Goal: Transaction & Acquisition: Purchase product/service

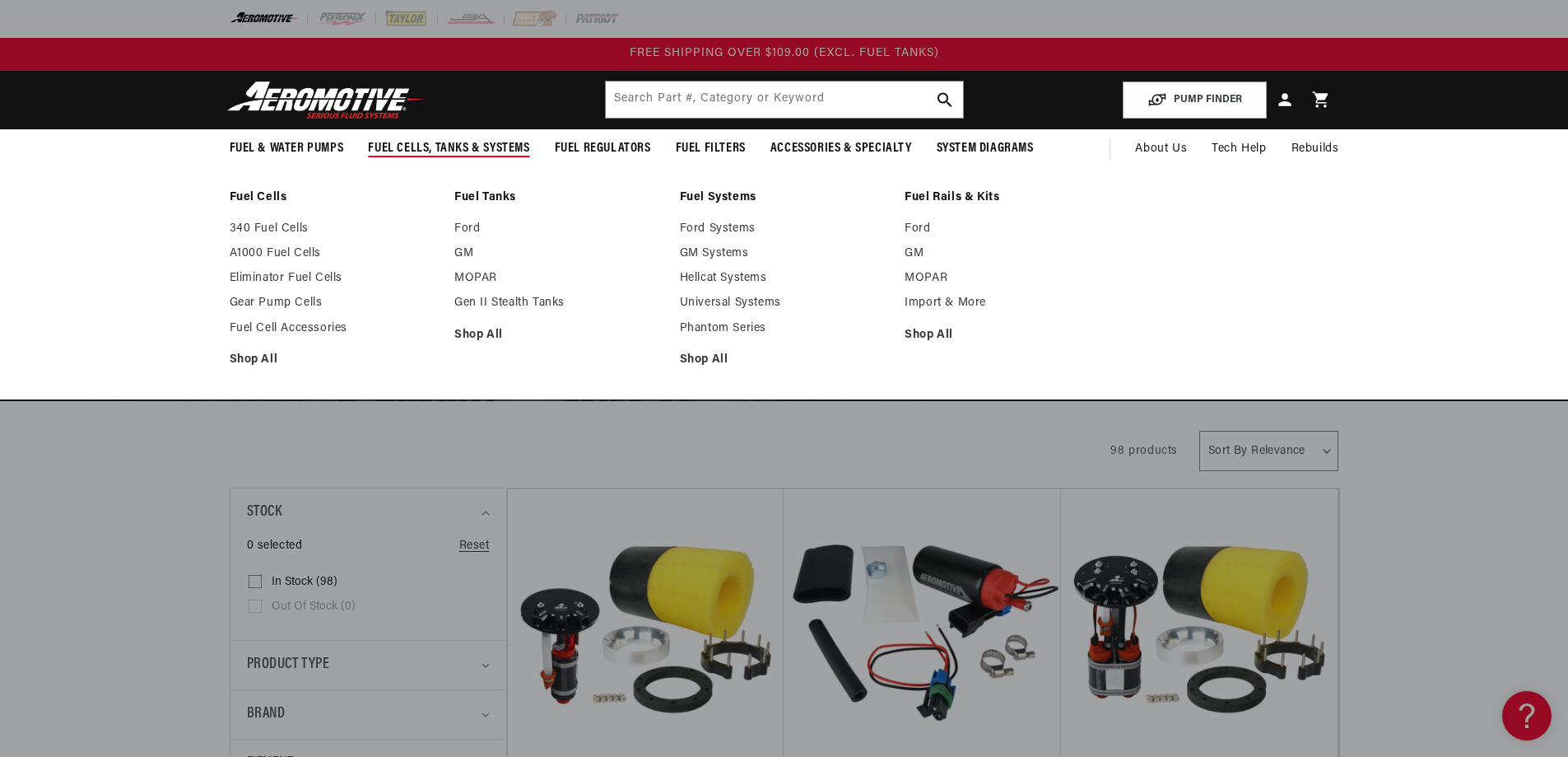
click at [230, 206] on link "Fuel Cells" at bounding box center [334, 198] width 209 height 15
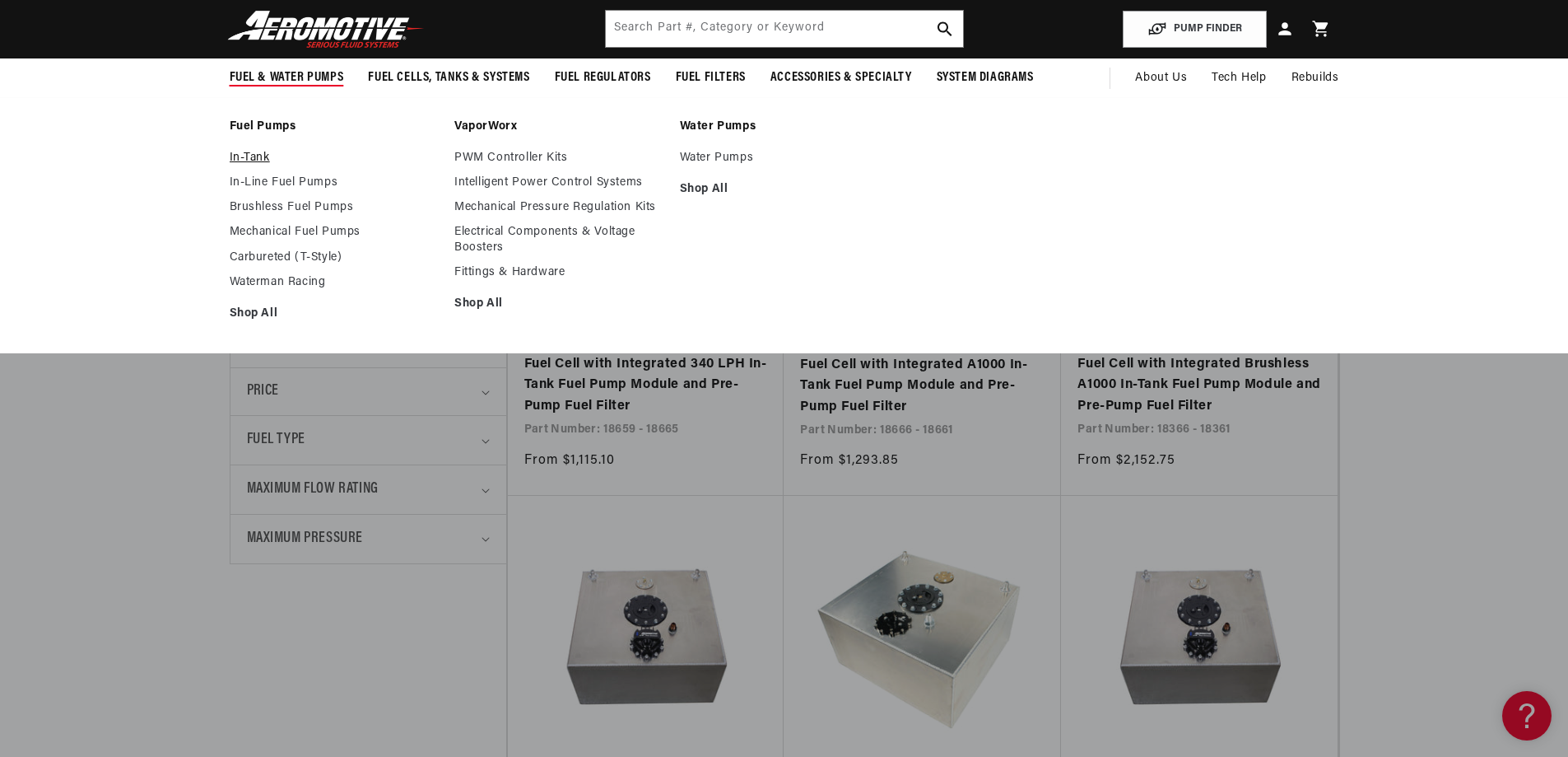
scroll to position [412, 0]
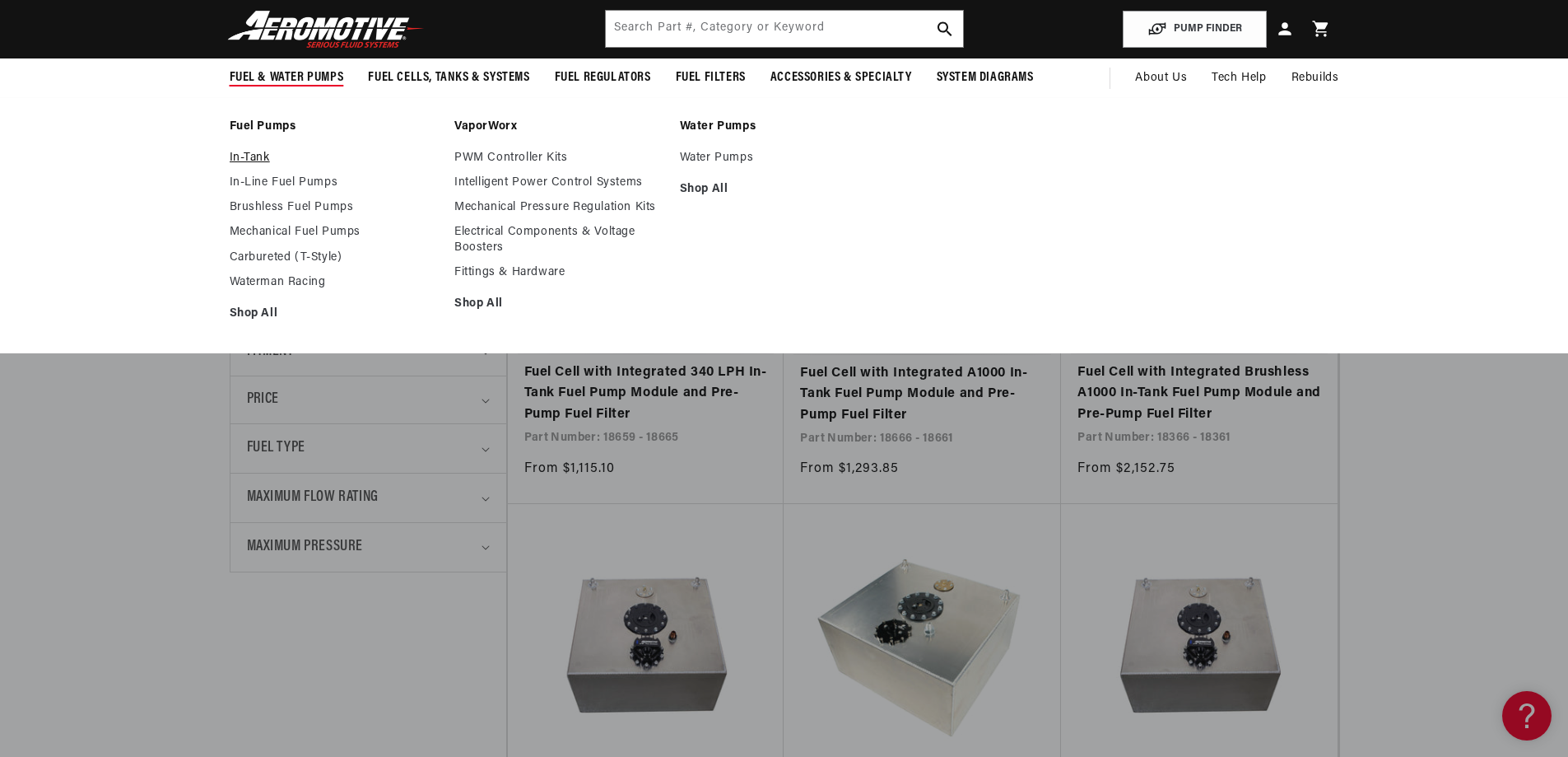
click at [230, 166] on link "In-Tank" at bounding box center [334, 158] width 209 height 15
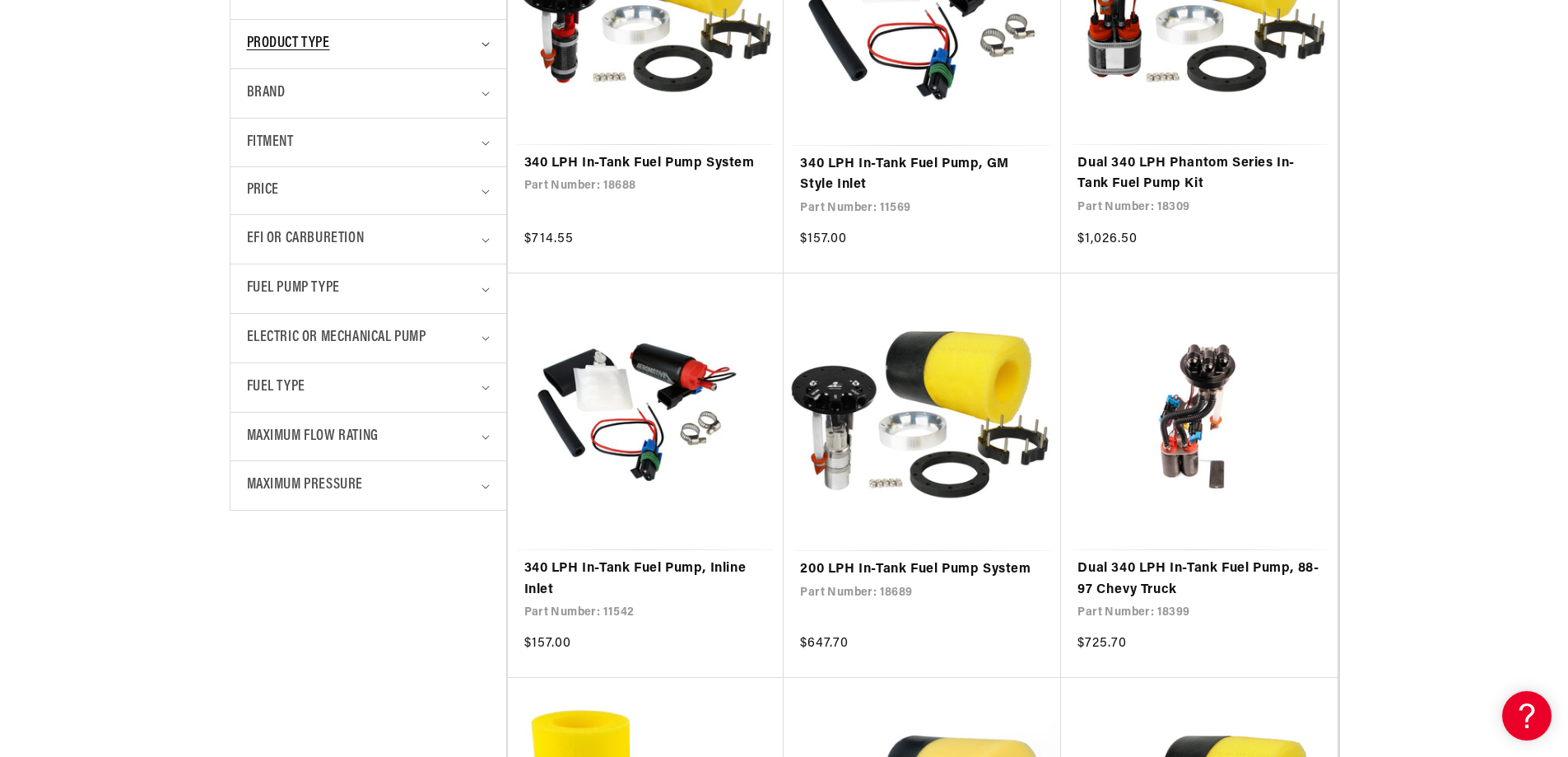
scroll to position [658, 0]
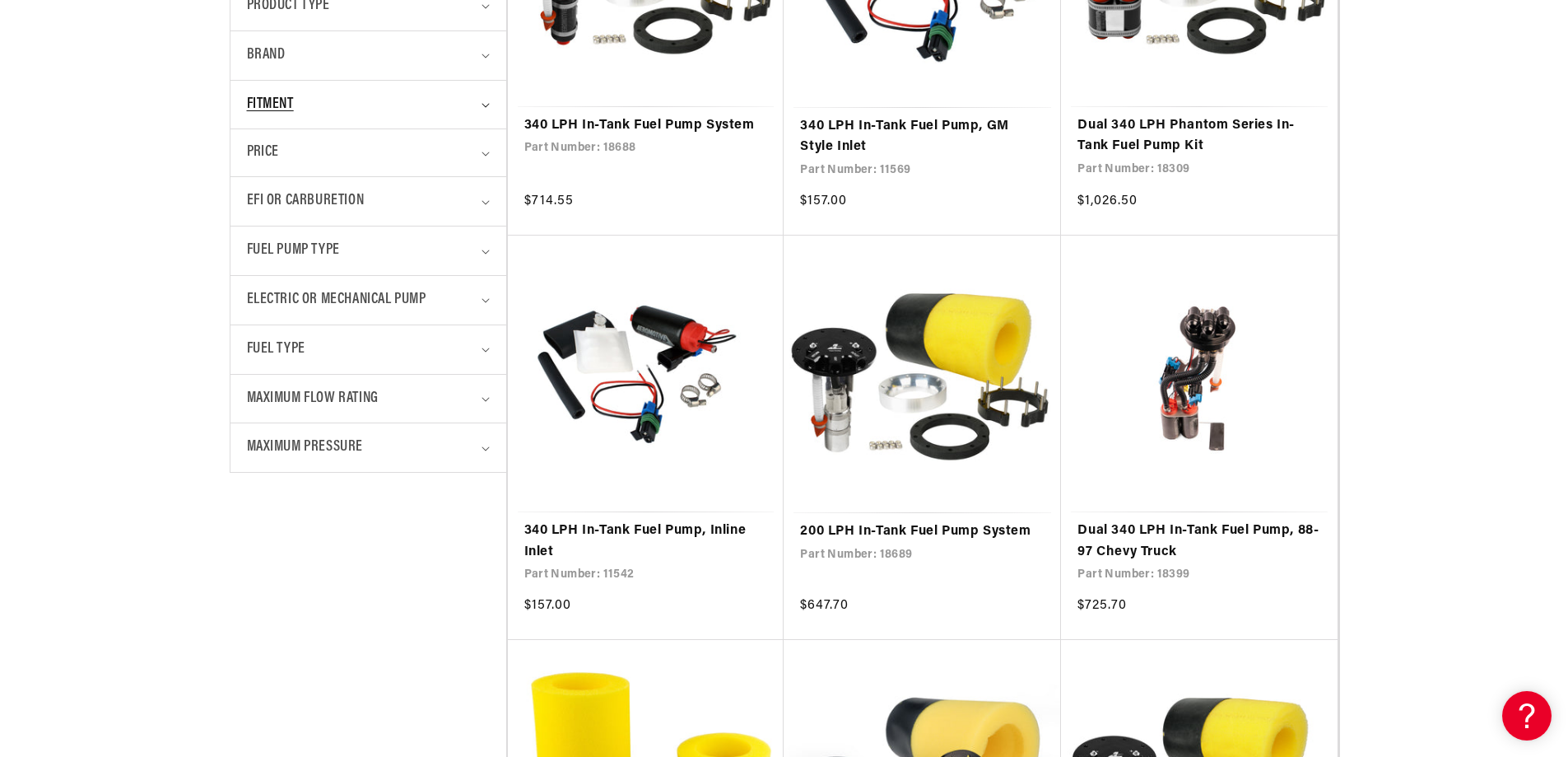
click at [247, 117] on span "Fitment" at bounding box center [270, 105] width 46 height 24
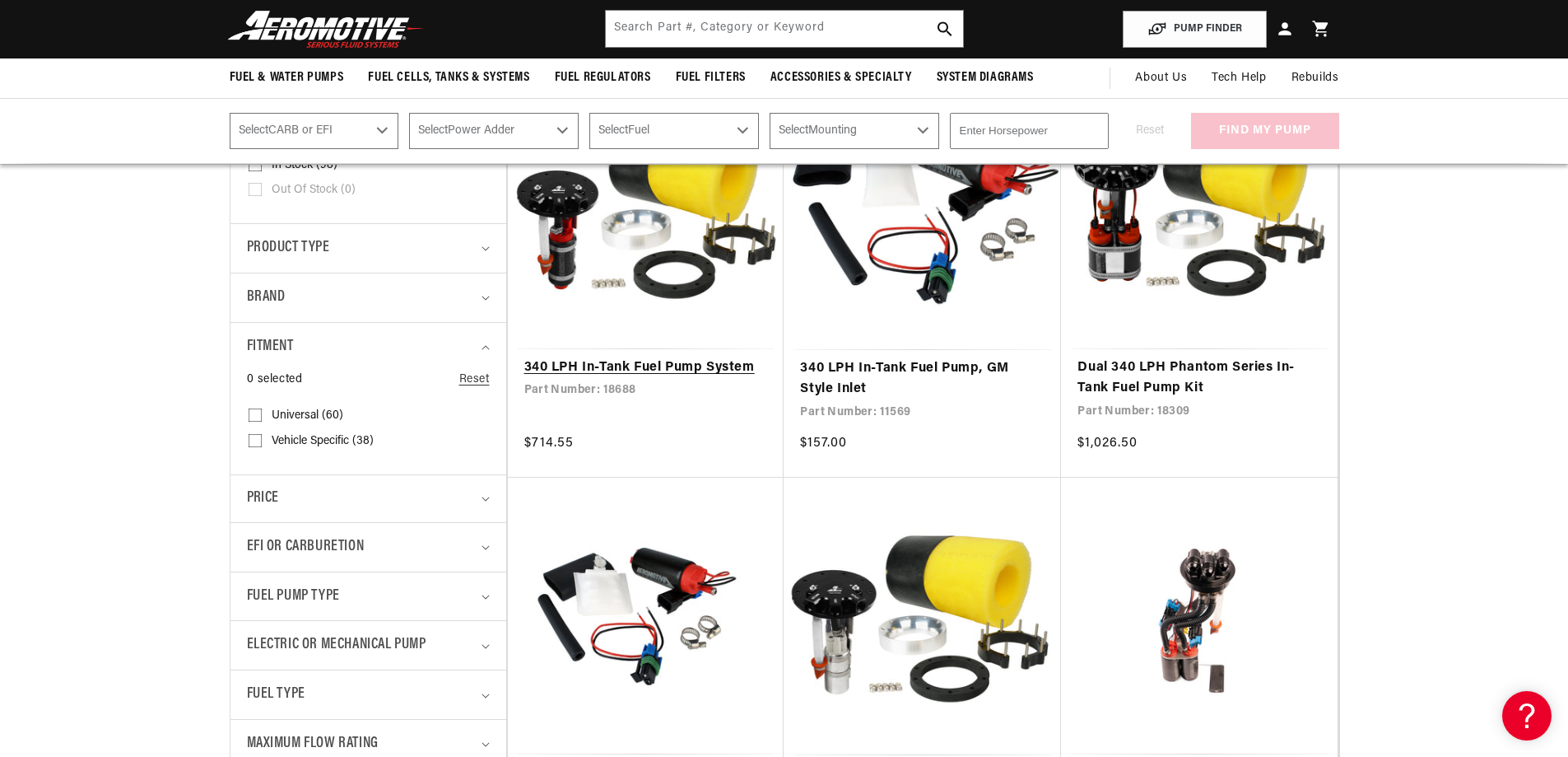
scroll to position [412, 0]
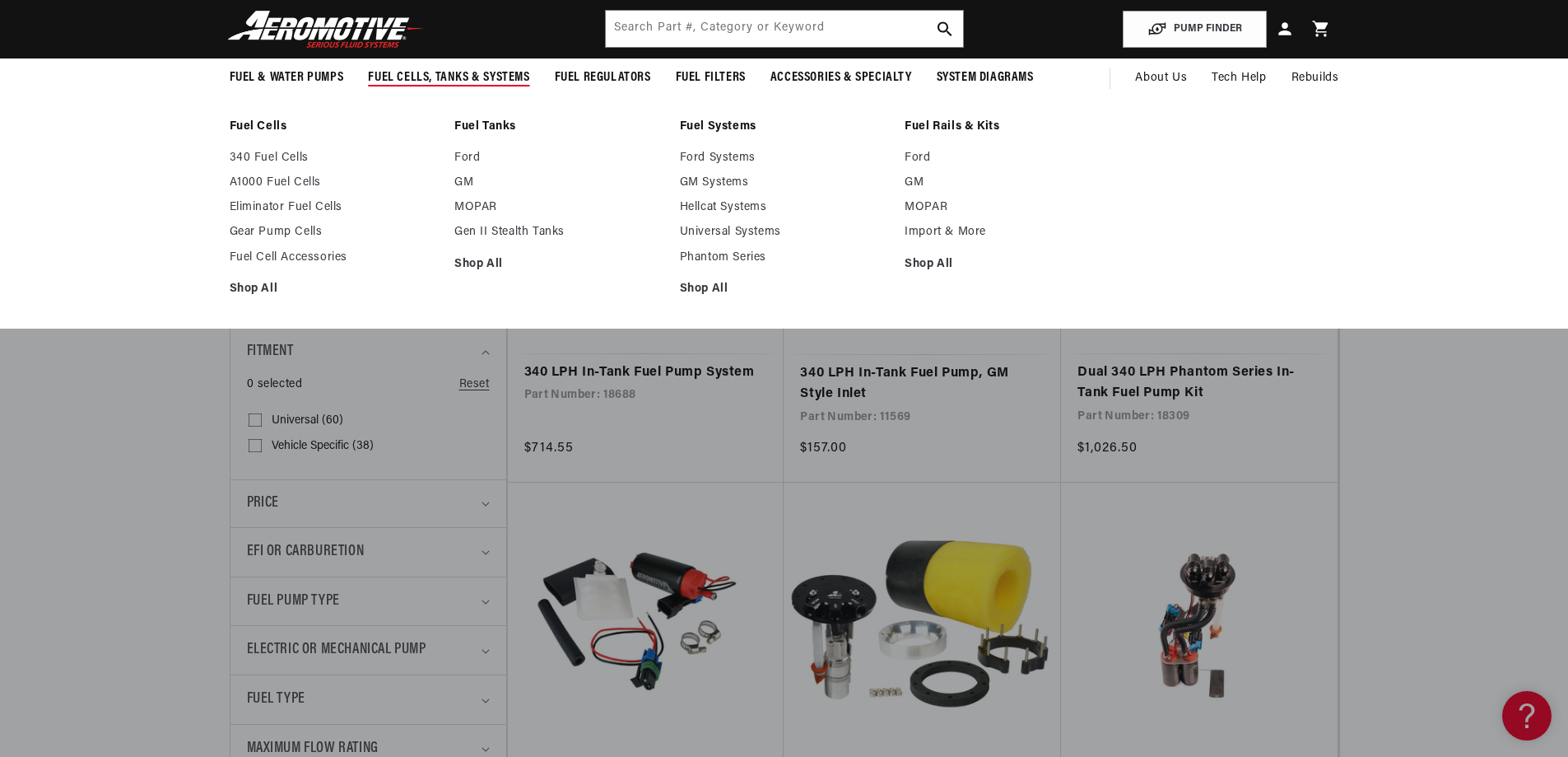
click at [400, 86] on span "Fuel Cells, Tanks & Systems" at bounding box center [449, 77] width 162 height 18
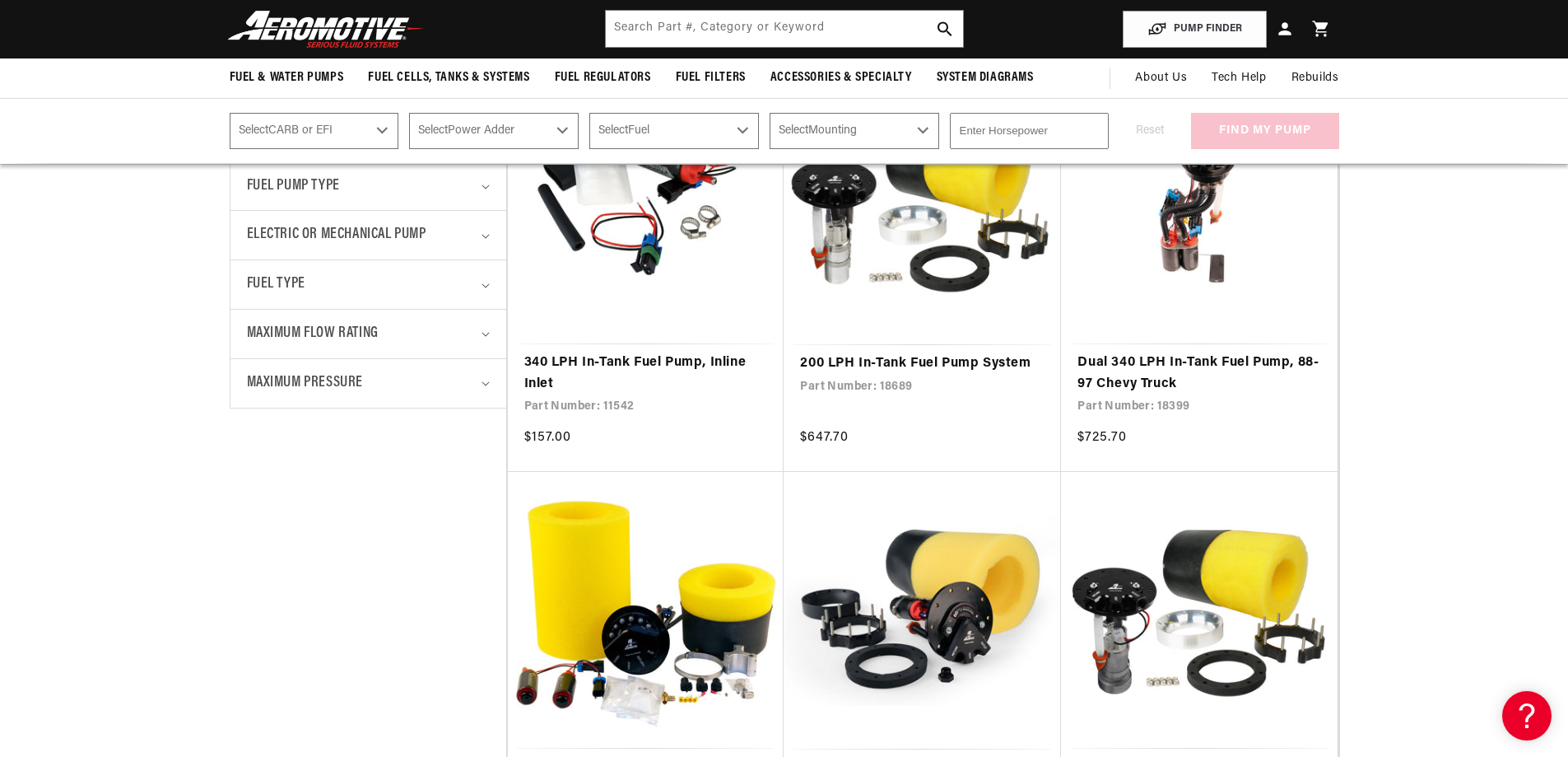
scroll to position [741, 0]
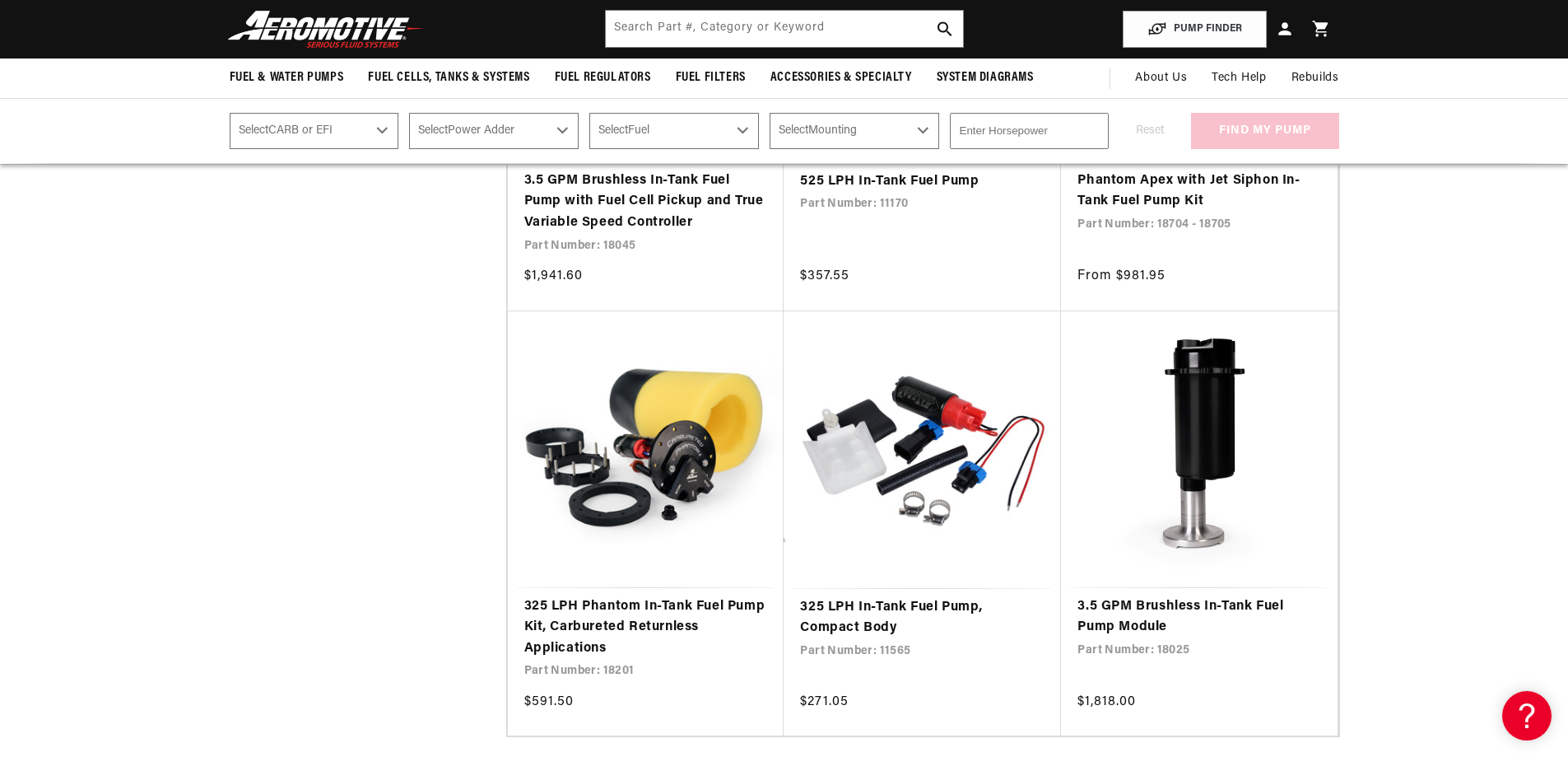
scroll to position [3048, 0]
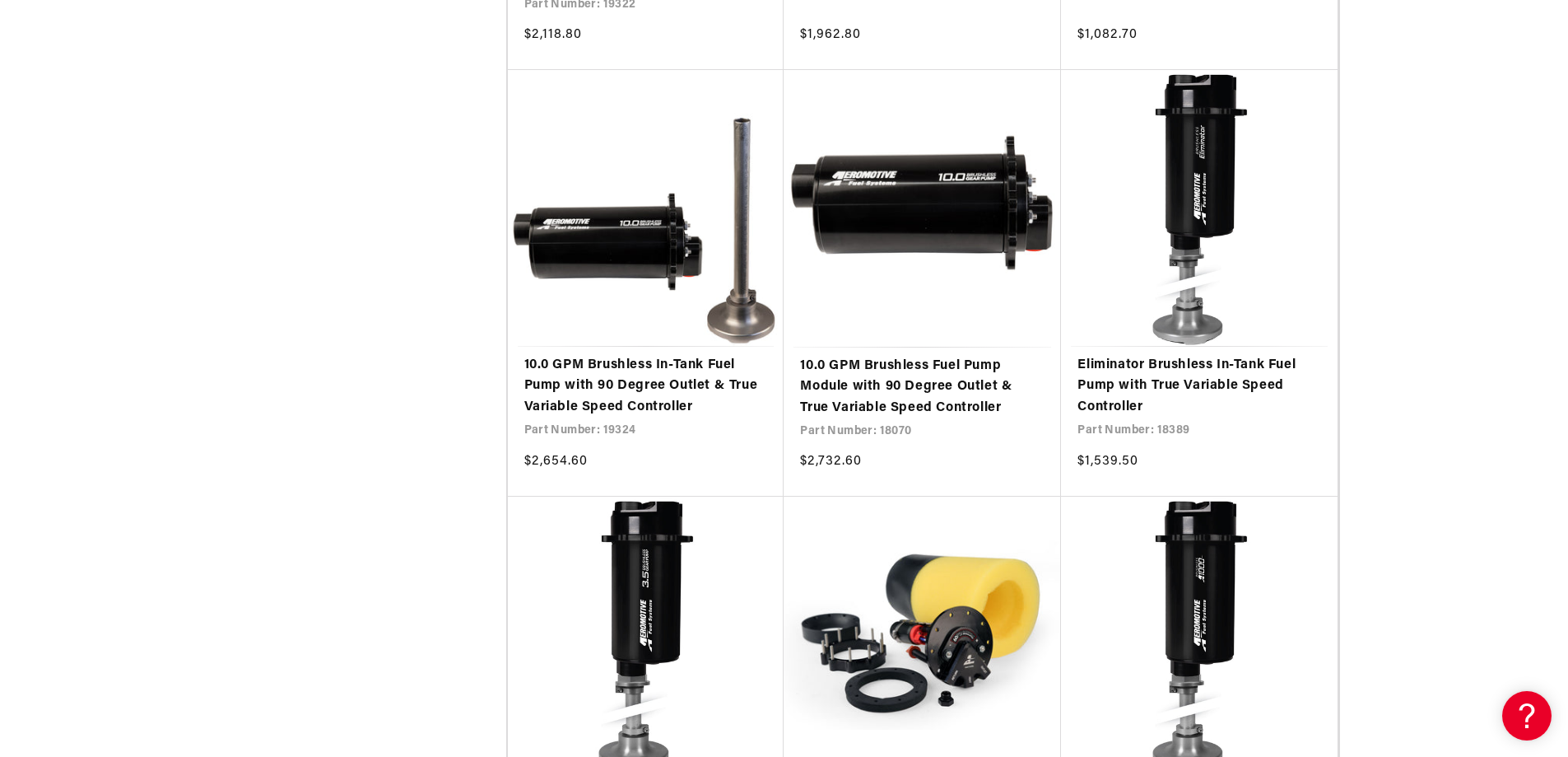
scroll to position [5024, 0]
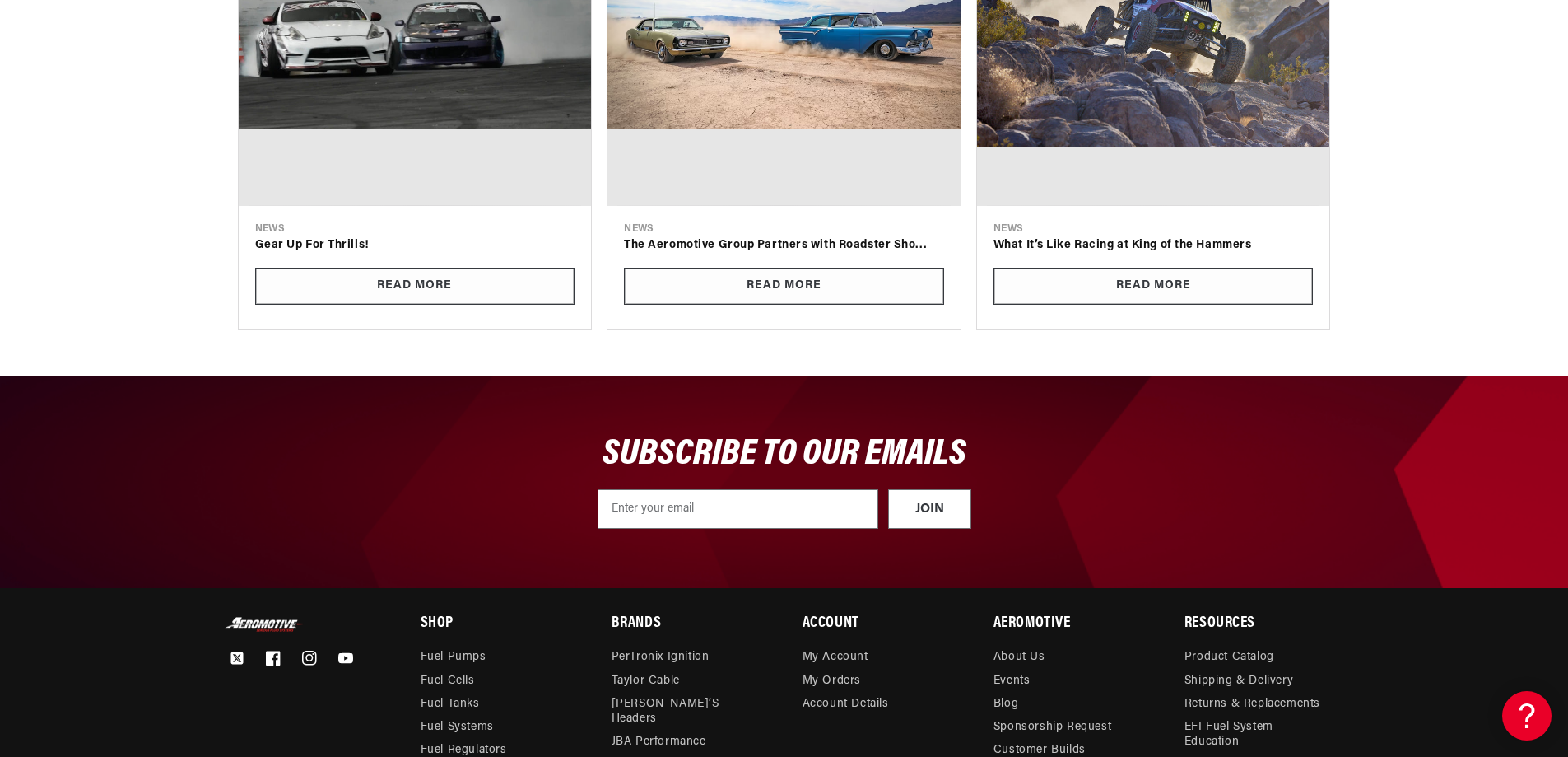
scroll to position [14441, 0]
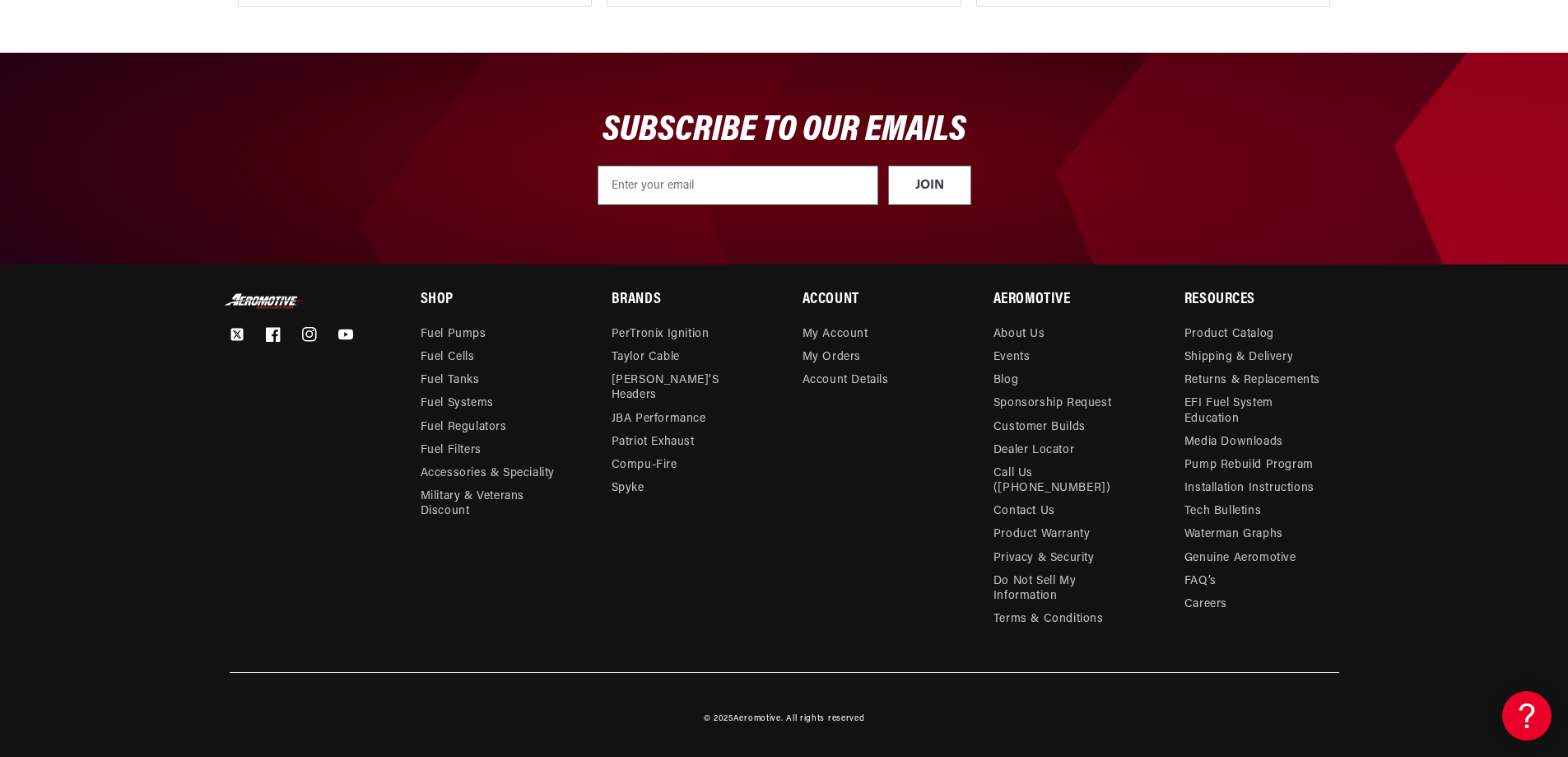
scroll to position [18324, 0]
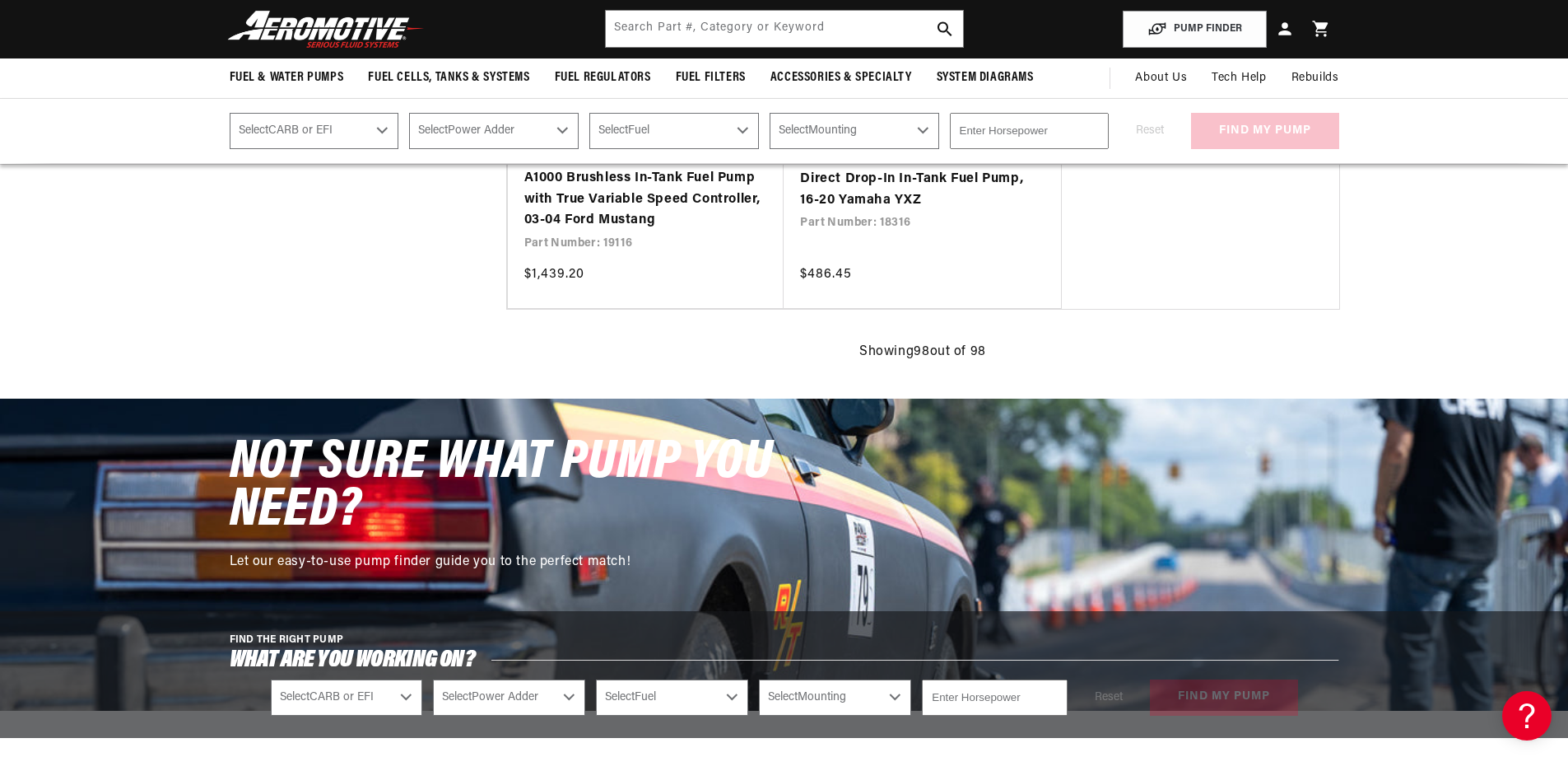
scroll to position [13712, 0]
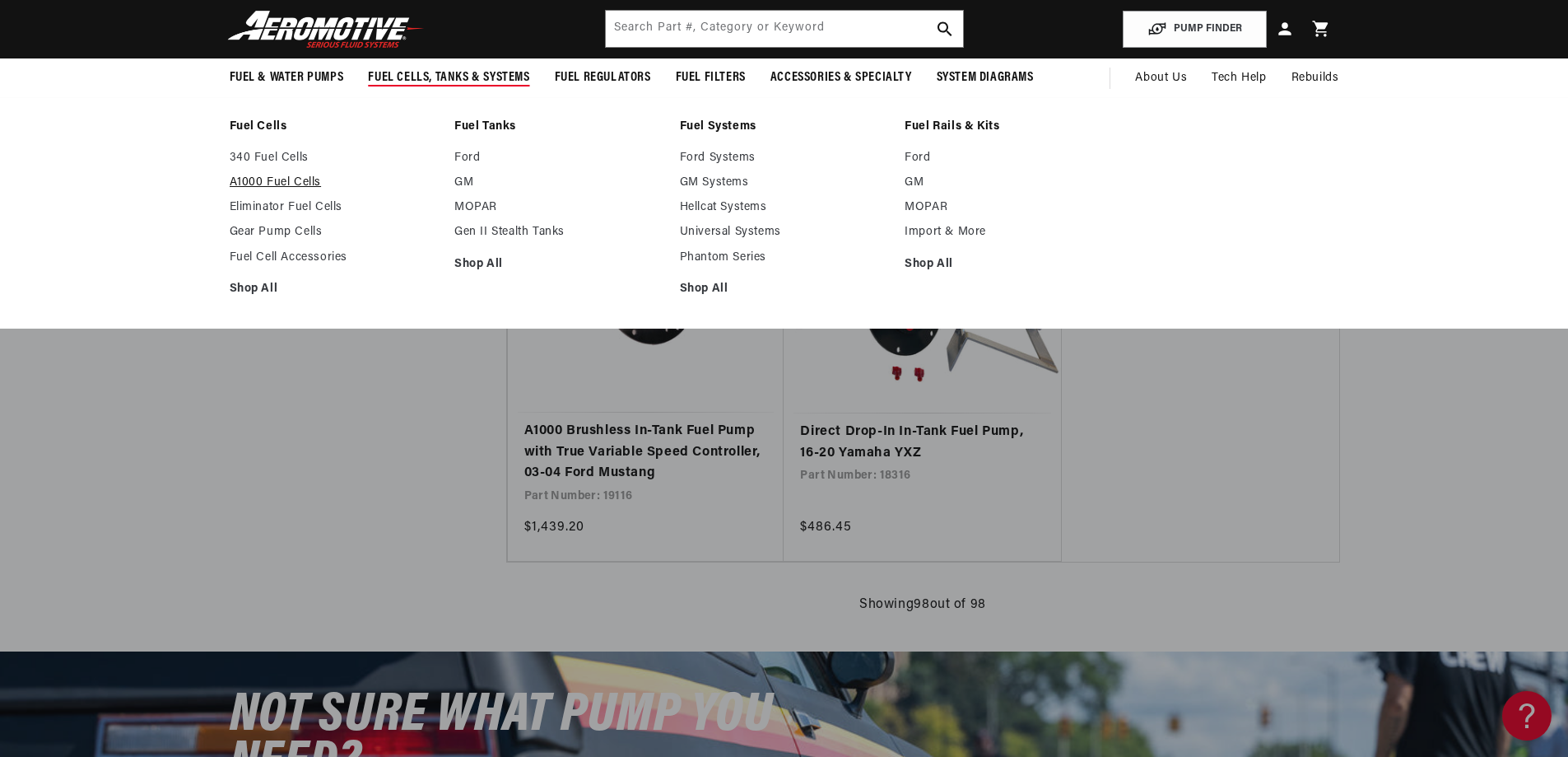
click at [230, 191] on link "A1000 Fuel Cells" at bounding box center [334, 183] width 209 height 15
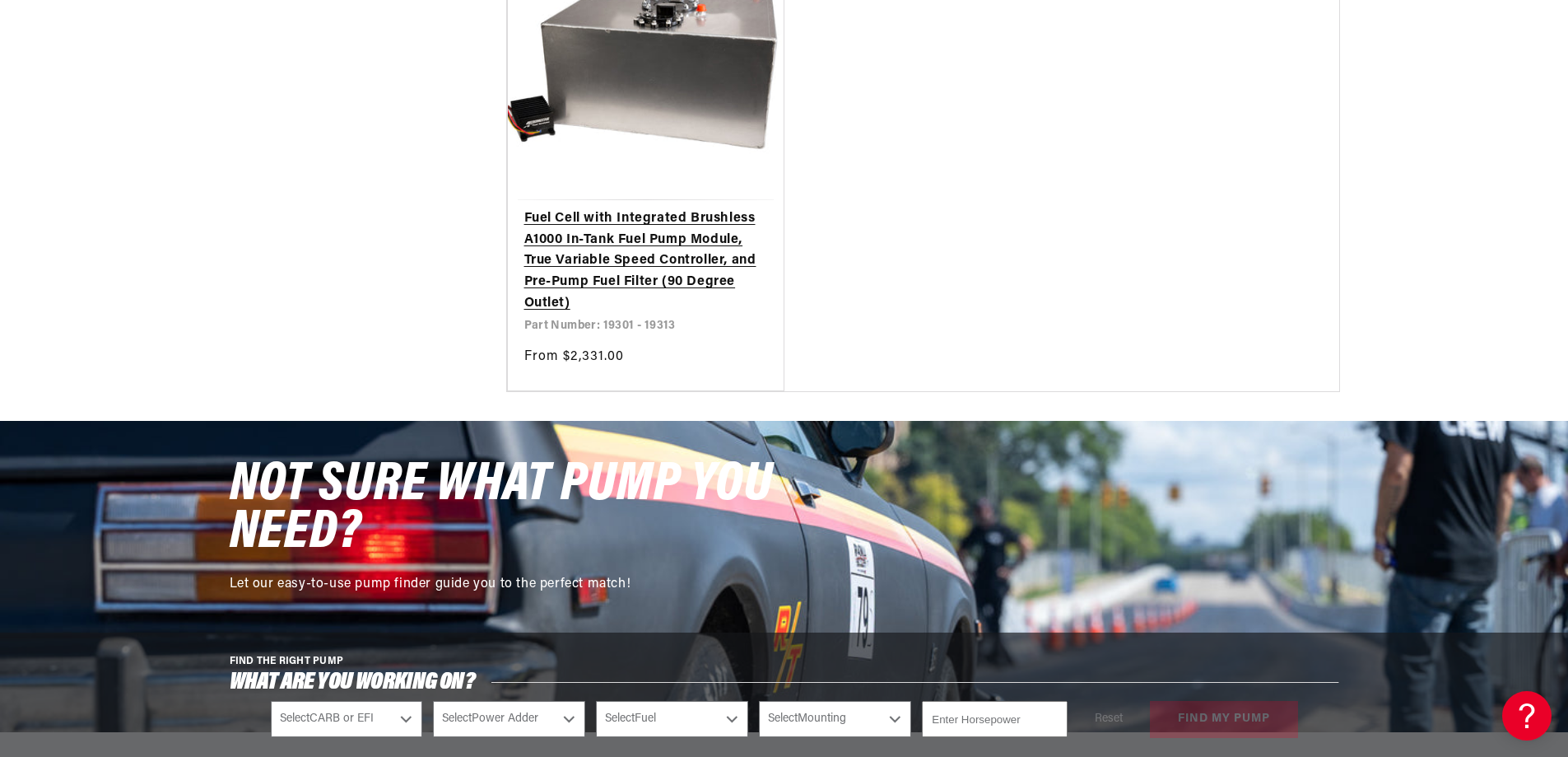
scroll to position [1070, 0]
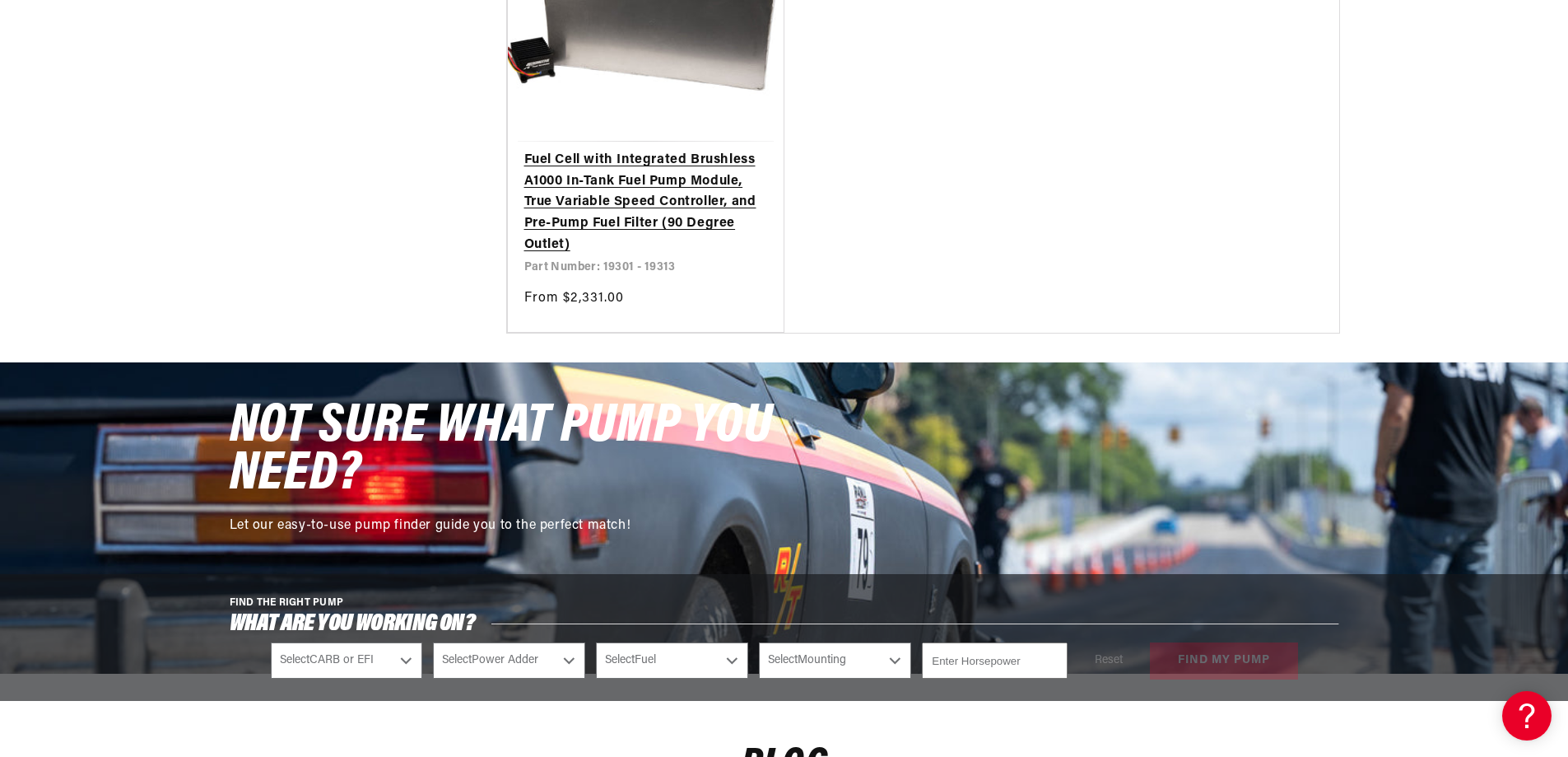
click at [710, 256] on link "Fuel Cell with Integrated Brushless A1000 In-Tank Fuel Pump Module, True Variab…" at bounding box center [646, 202] width 244 height 105
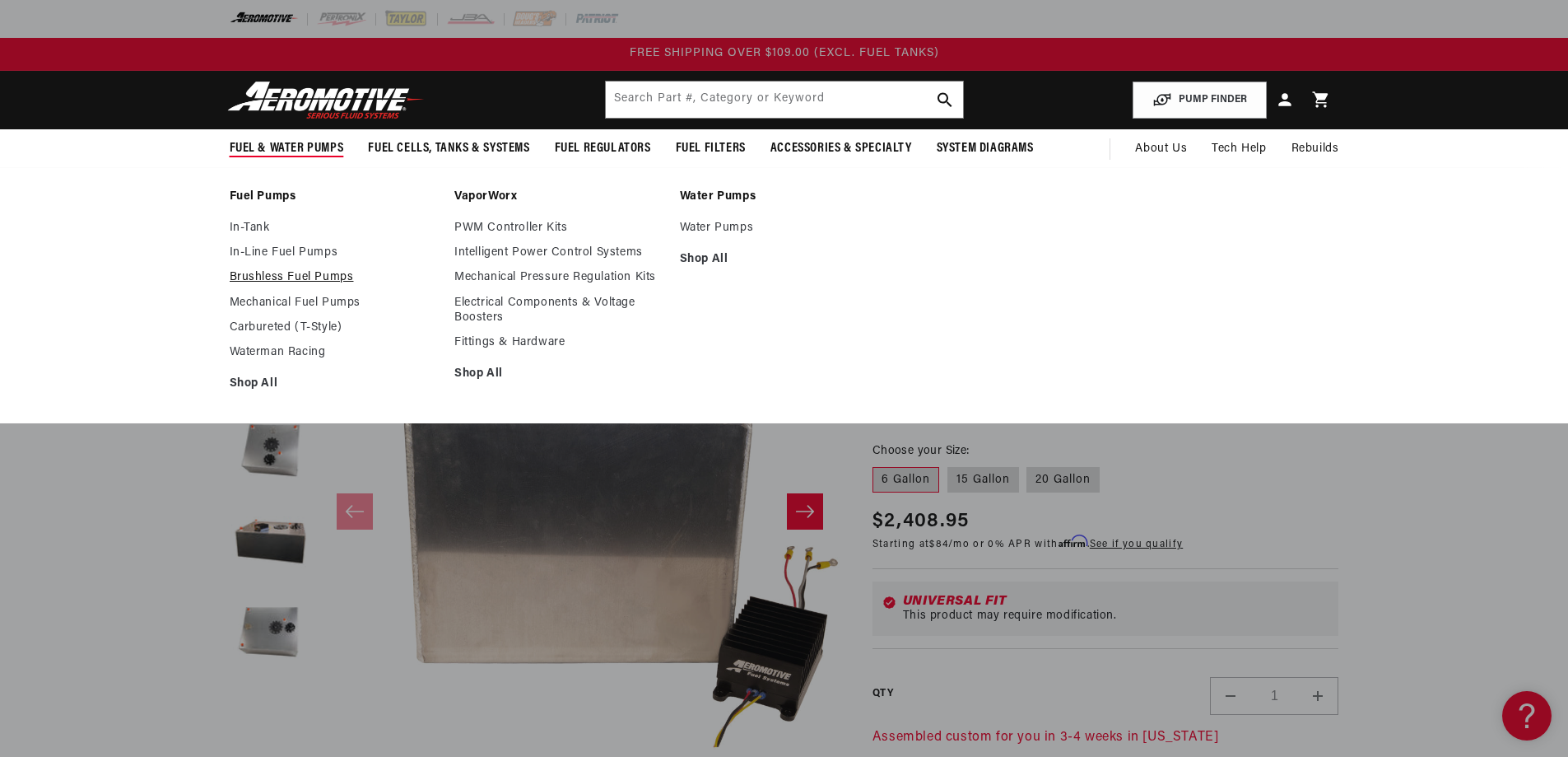
click at [230, 285] on link "Brushless Fuel Pumps" at bounding box center [334, 277] width 209 height 15
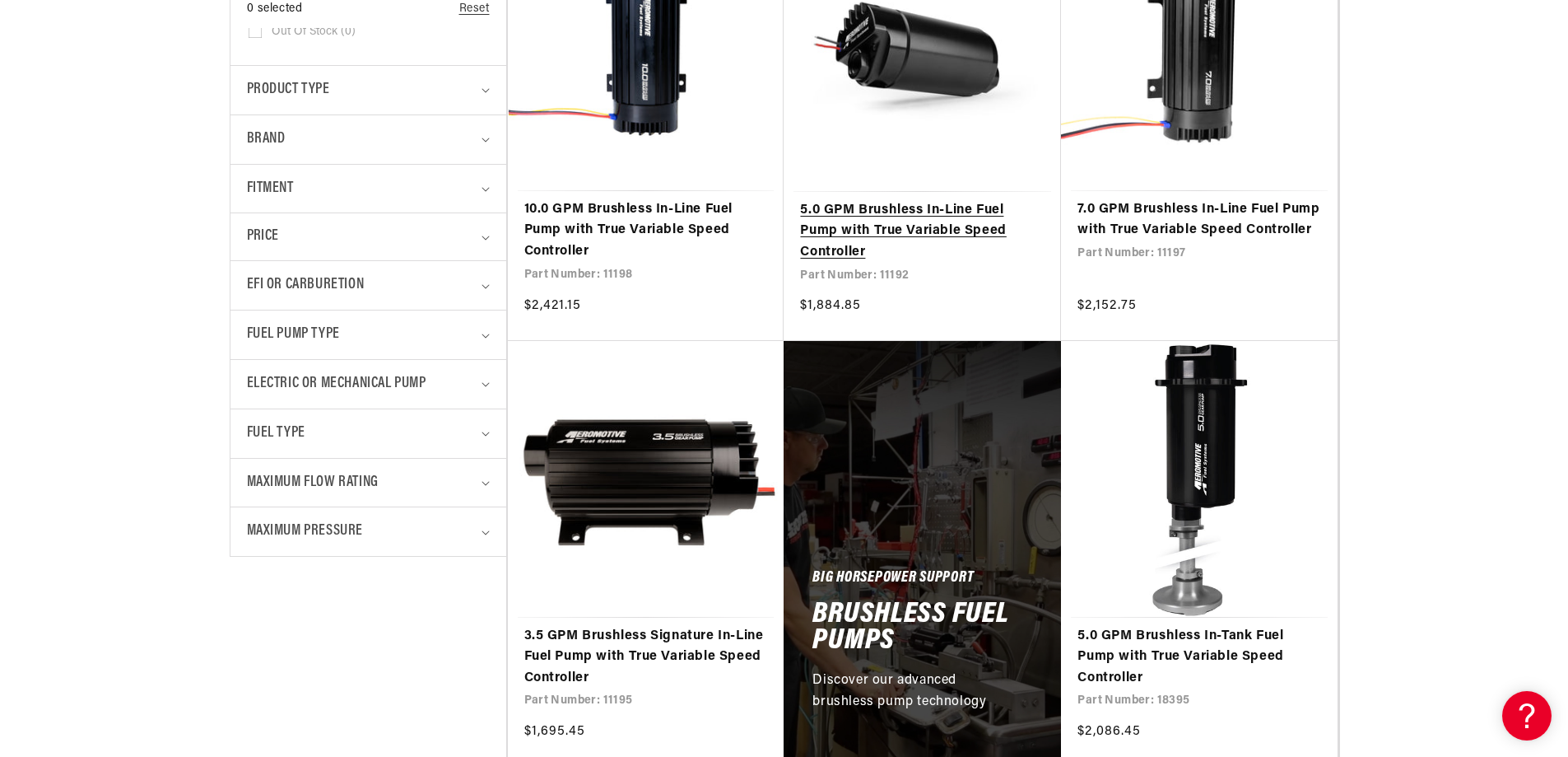
scroll to position [577, 0]
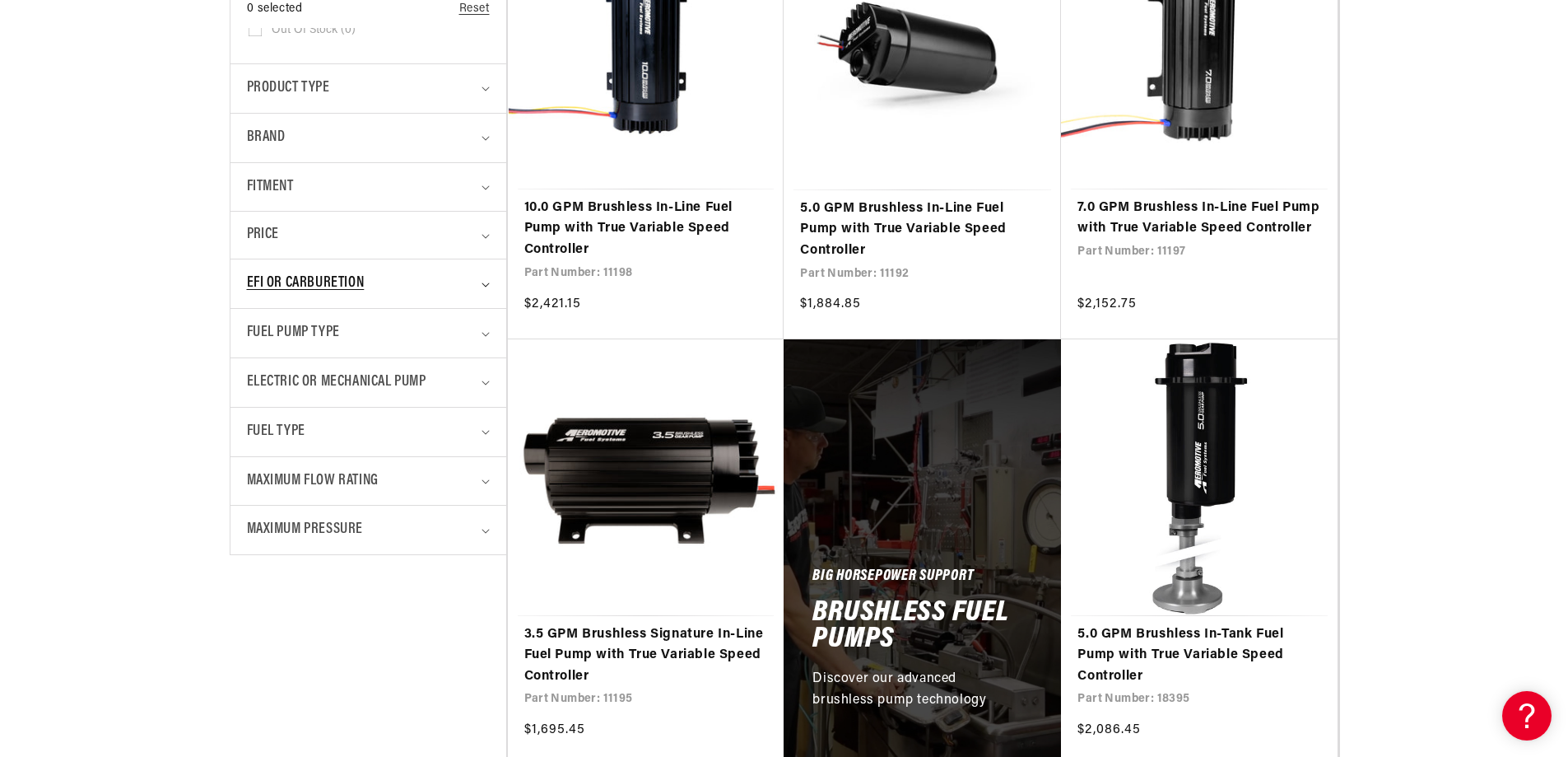
click at [247, 296] on span "EFI or Carburetion" at bounding box center [306, 284] width 118 height 24
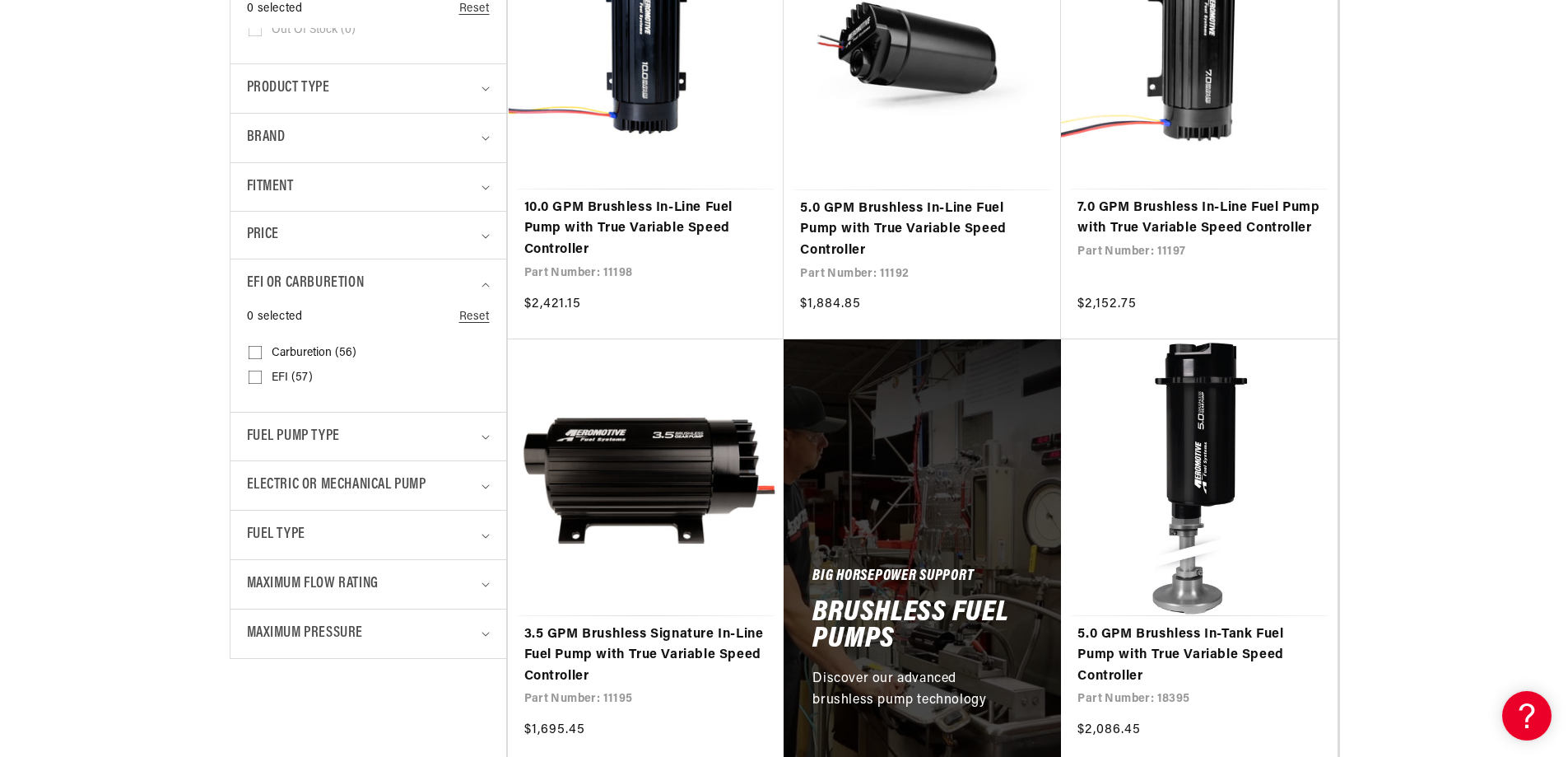
click at [248, 387] on input "EFI (57) EFI (57 products)" at bounding box center [255, 380] width 13 height 13
checkbox input "true"
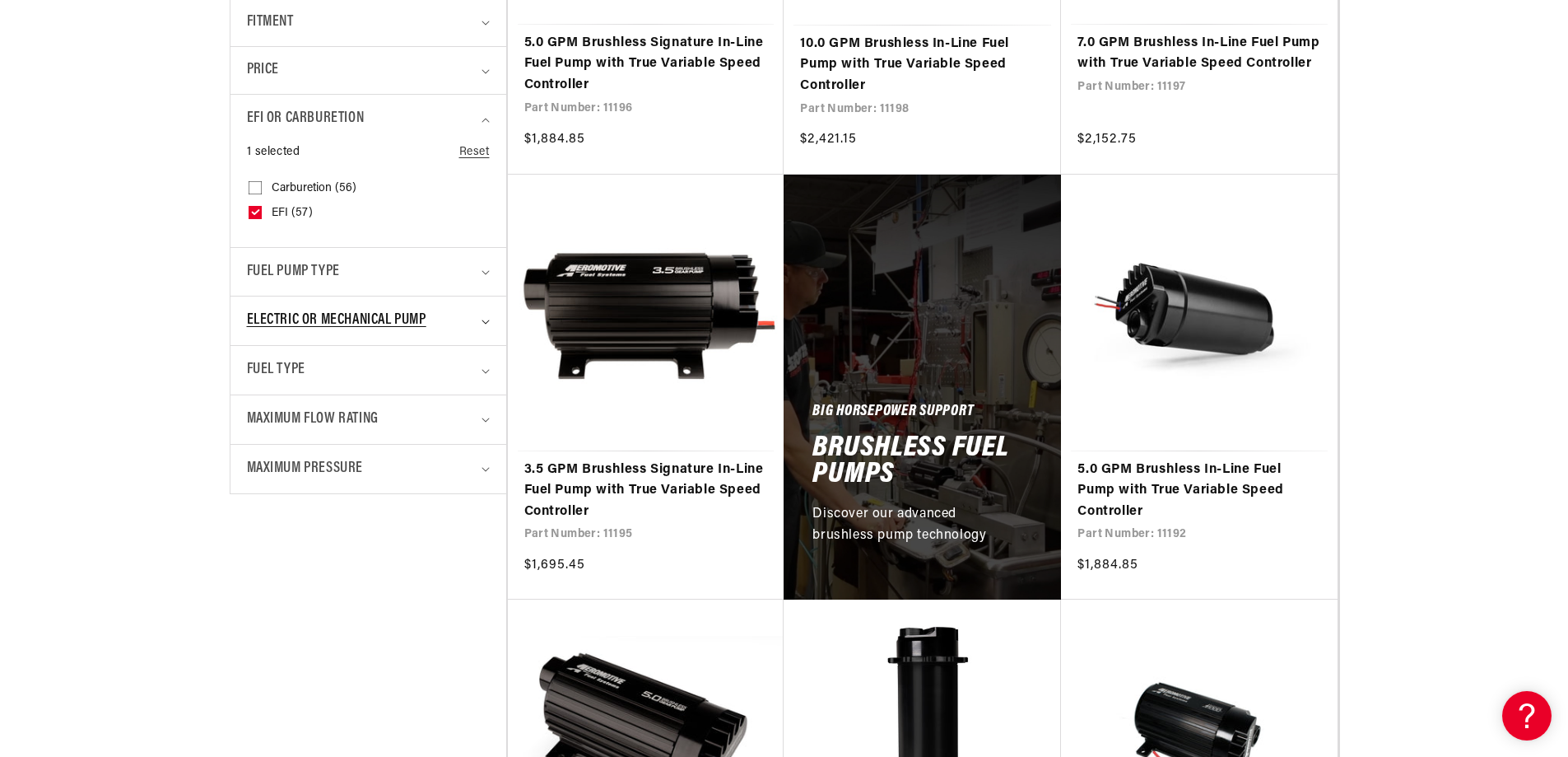
scroll to position [824, 0]
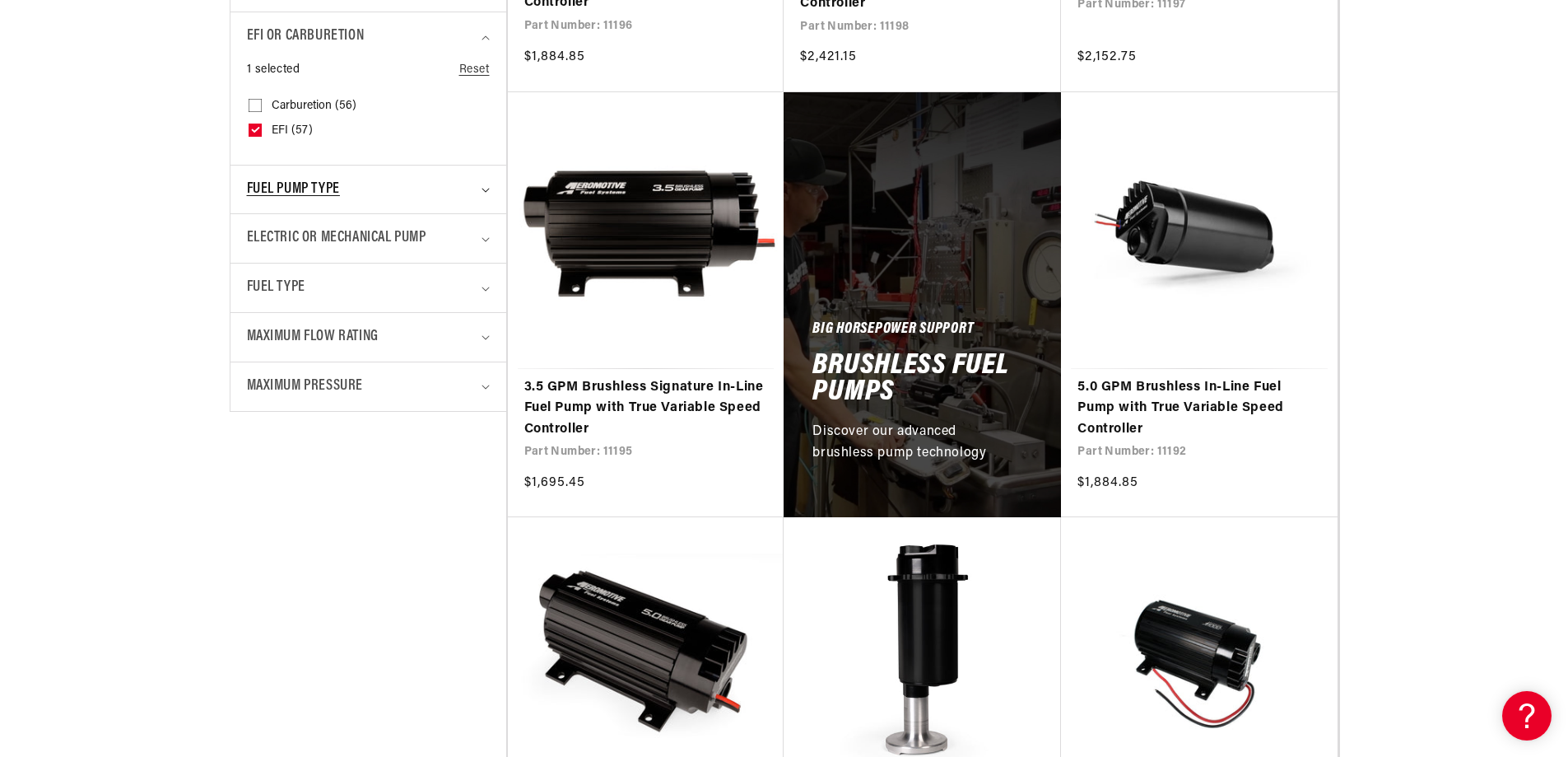
click at [247, 202] on span "Fuel Pump Type" at bounding box center [294, 190] width 93 height 24
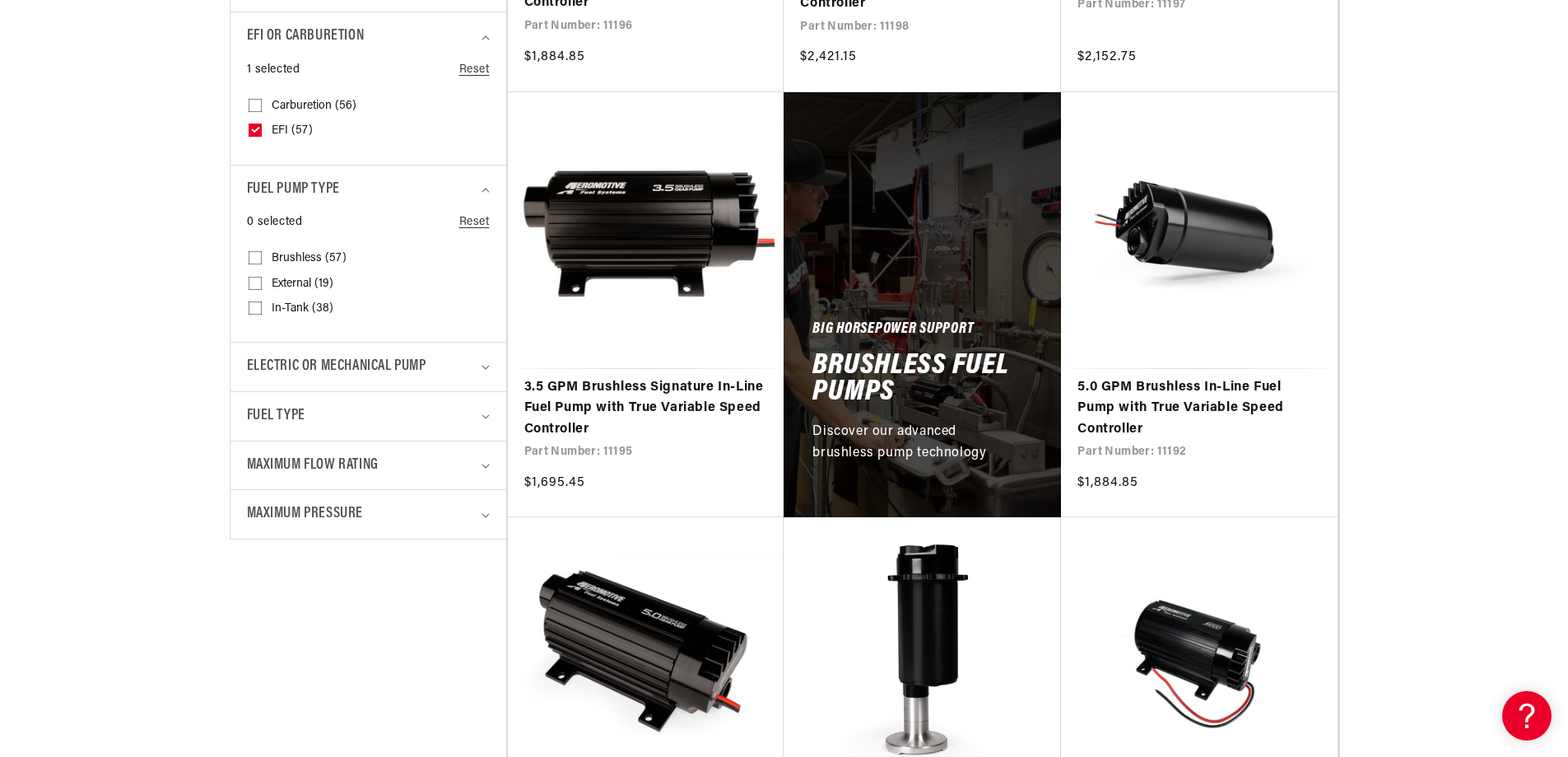
click at [248, 268] on input "Brushless (57) Brushless (57 products)" at bounding box center [255, 261] width 13 height 13
checkbox input "true"
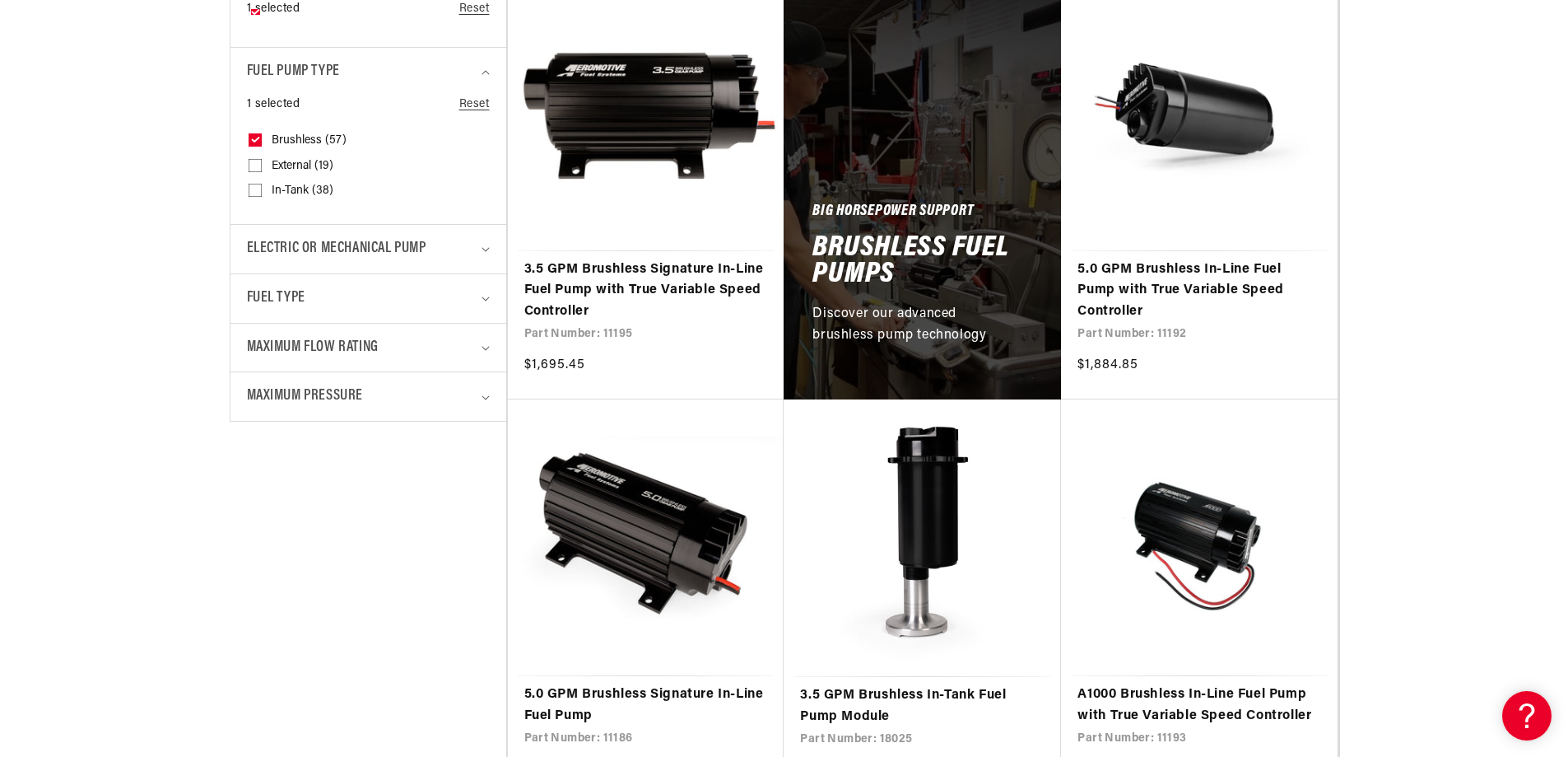
scroll to position [989, 0]
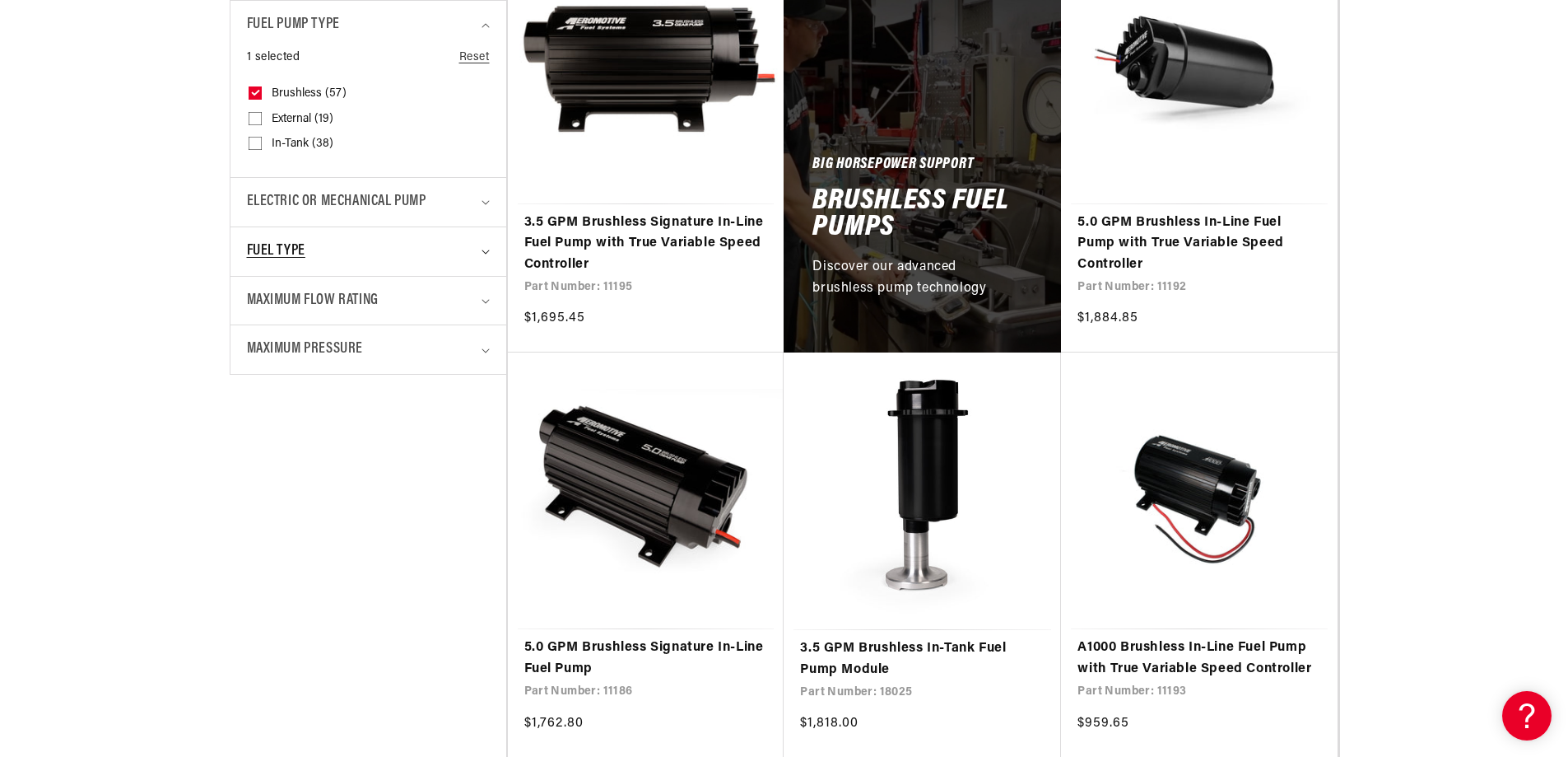
click at [247, 263] on span "Fuel Type" at bounding box center [276, 252] width 59 height 24
click at [248, 330] on input "E85 (27) E85 (27 products)" at bounding box center [255, 324] width 13 height 13
checkbox input "true"
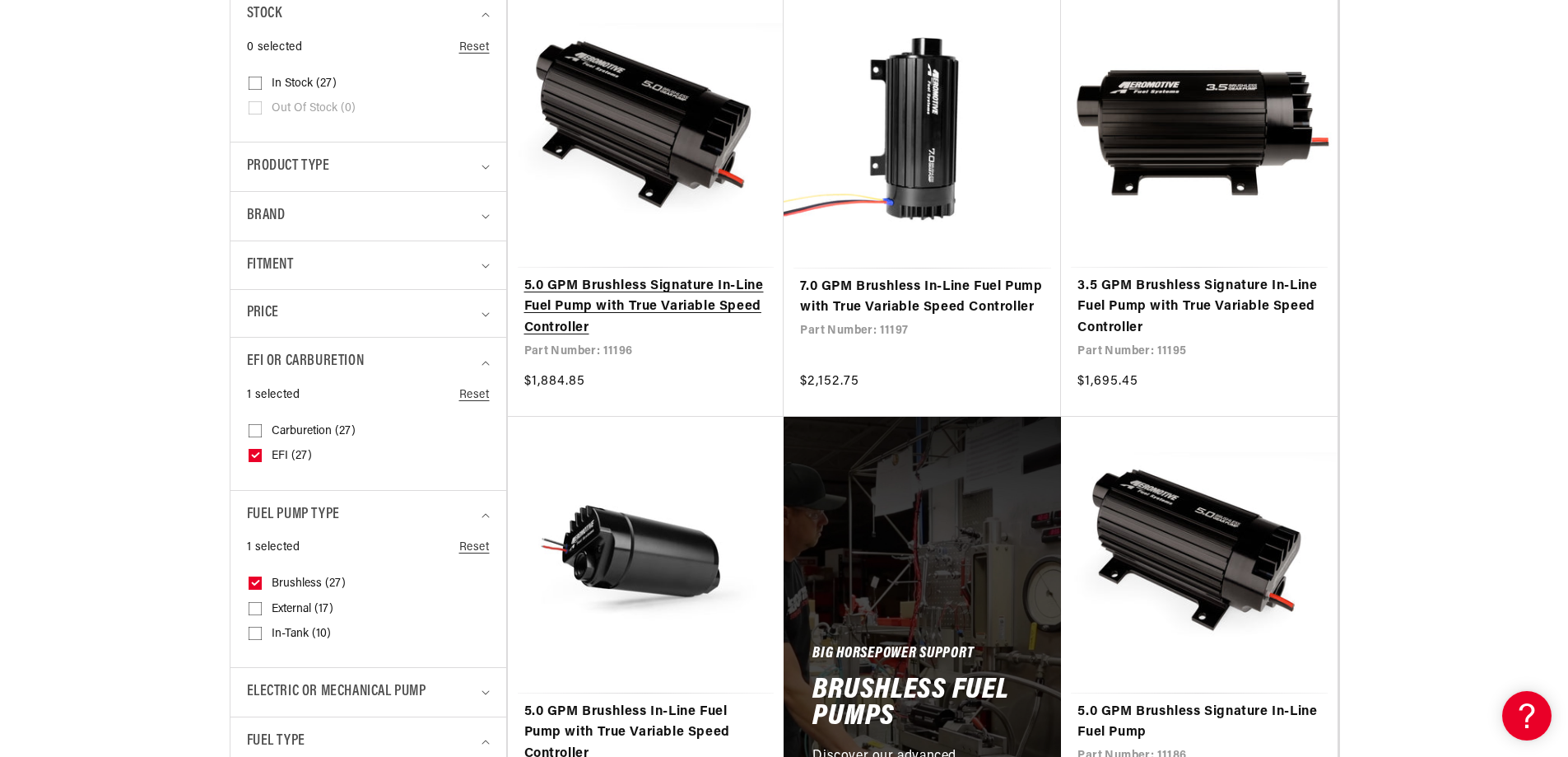
scroll to position [577, 0]
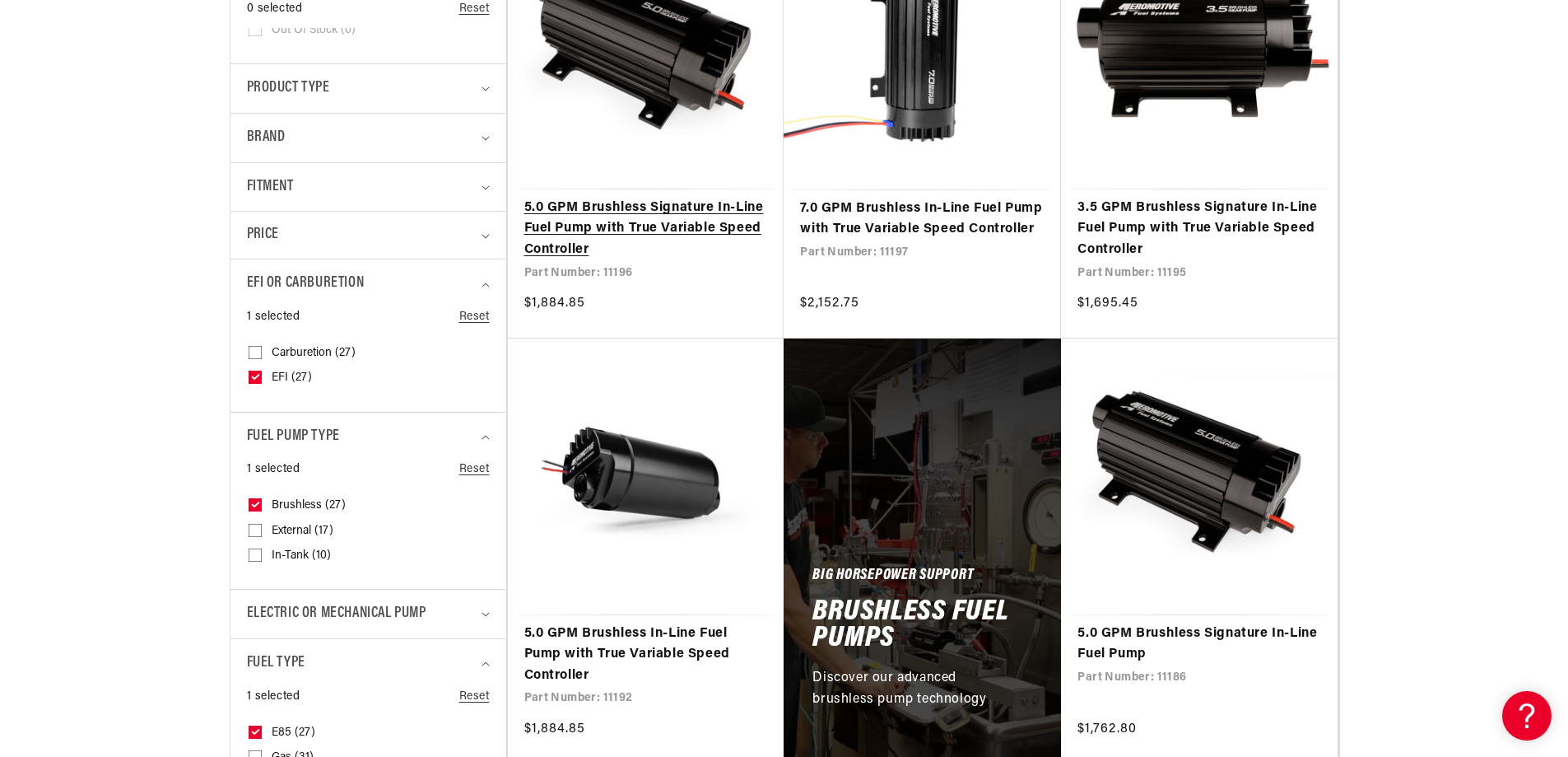
click at [622, 261] on link "5.0 GPM Brushless Signature In-Line Fuel Pump with True Variable Speed Controll…" at bounding box center [646, 230] width 244 height 63
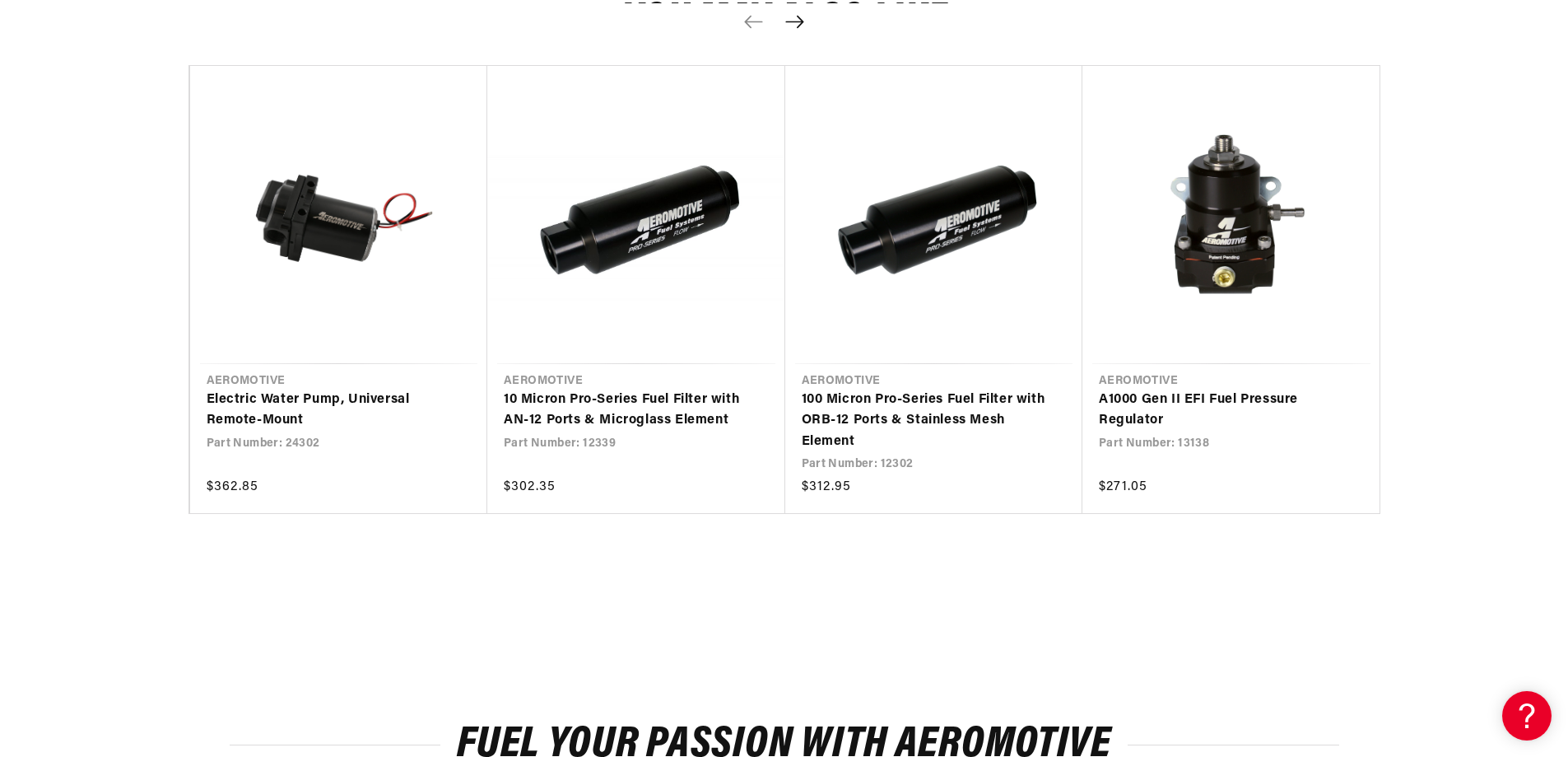
scroll to position [3377, 0]
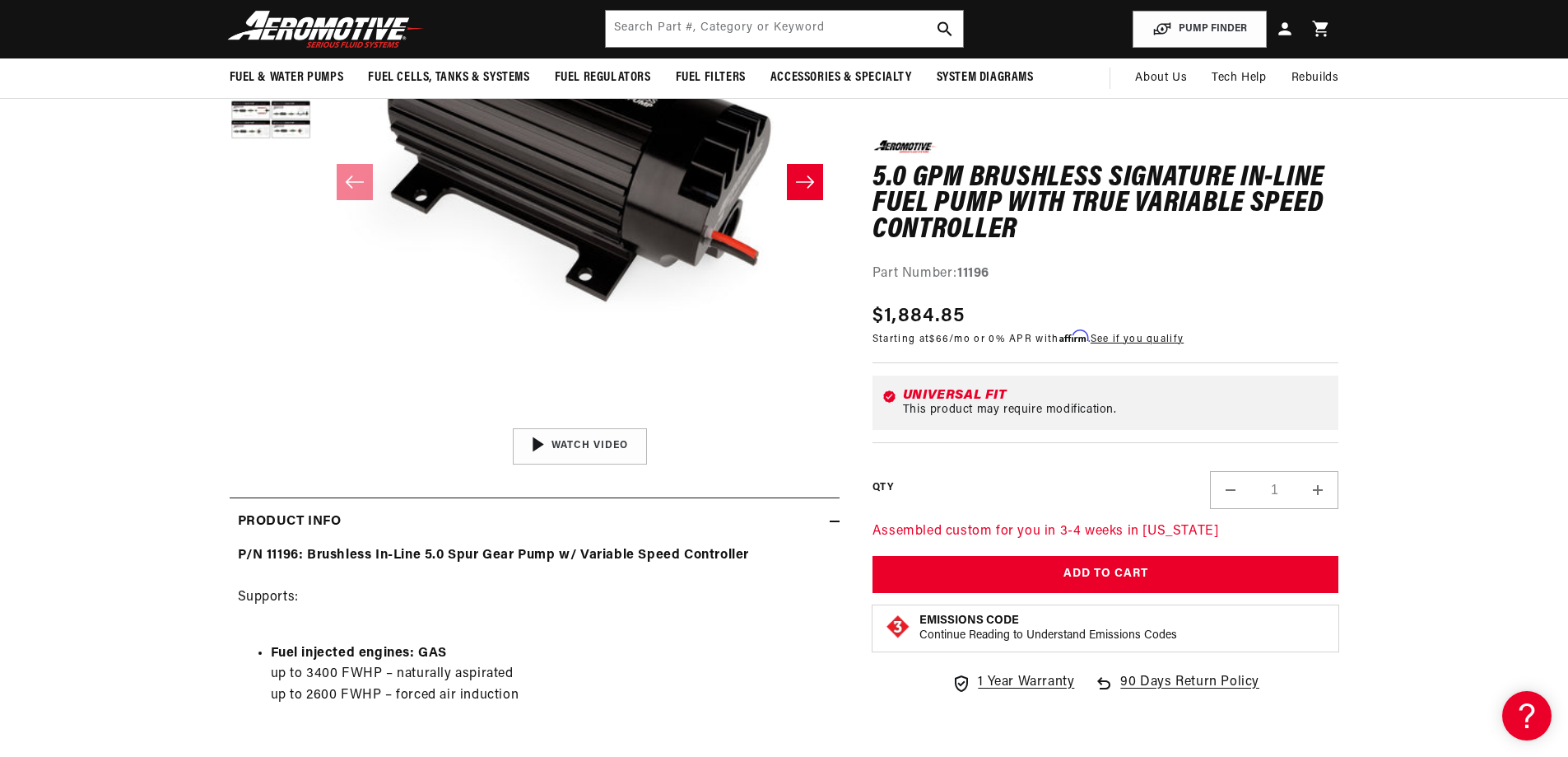
scroll to position [0, 0]
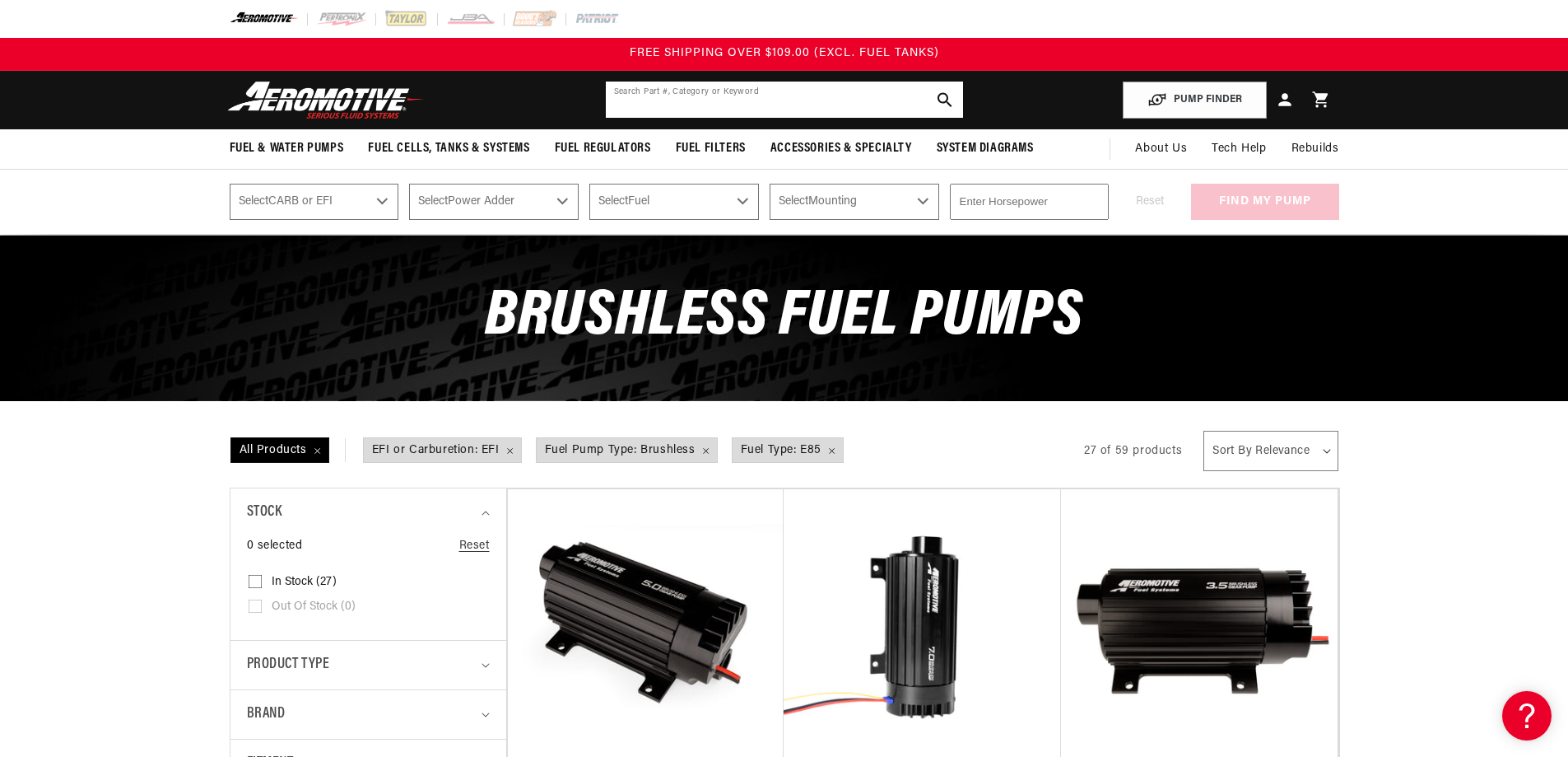
click at [844, 118] on input "text" at bounding box center [784, 100] width 357 height 36
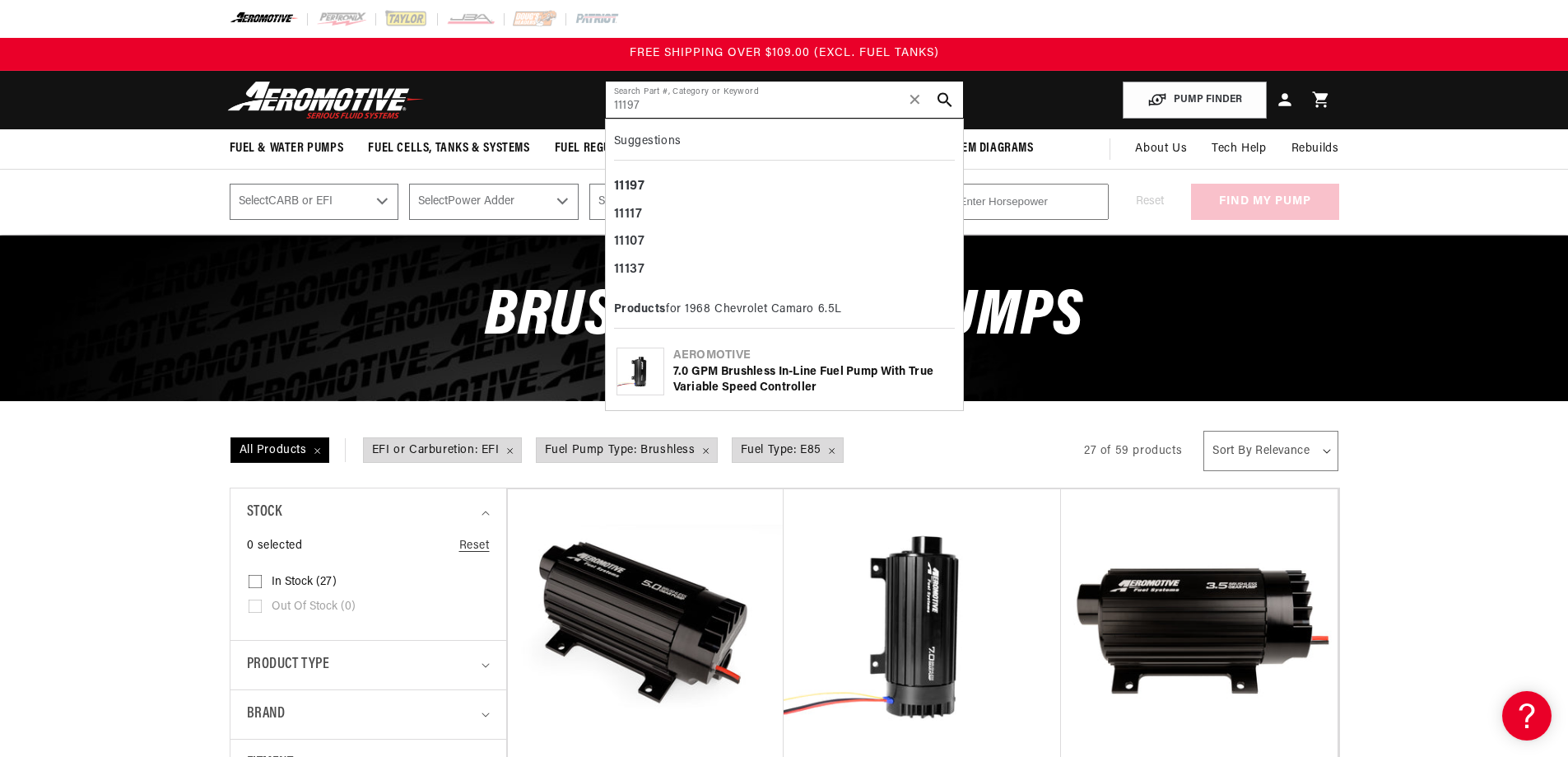
type input "11197"
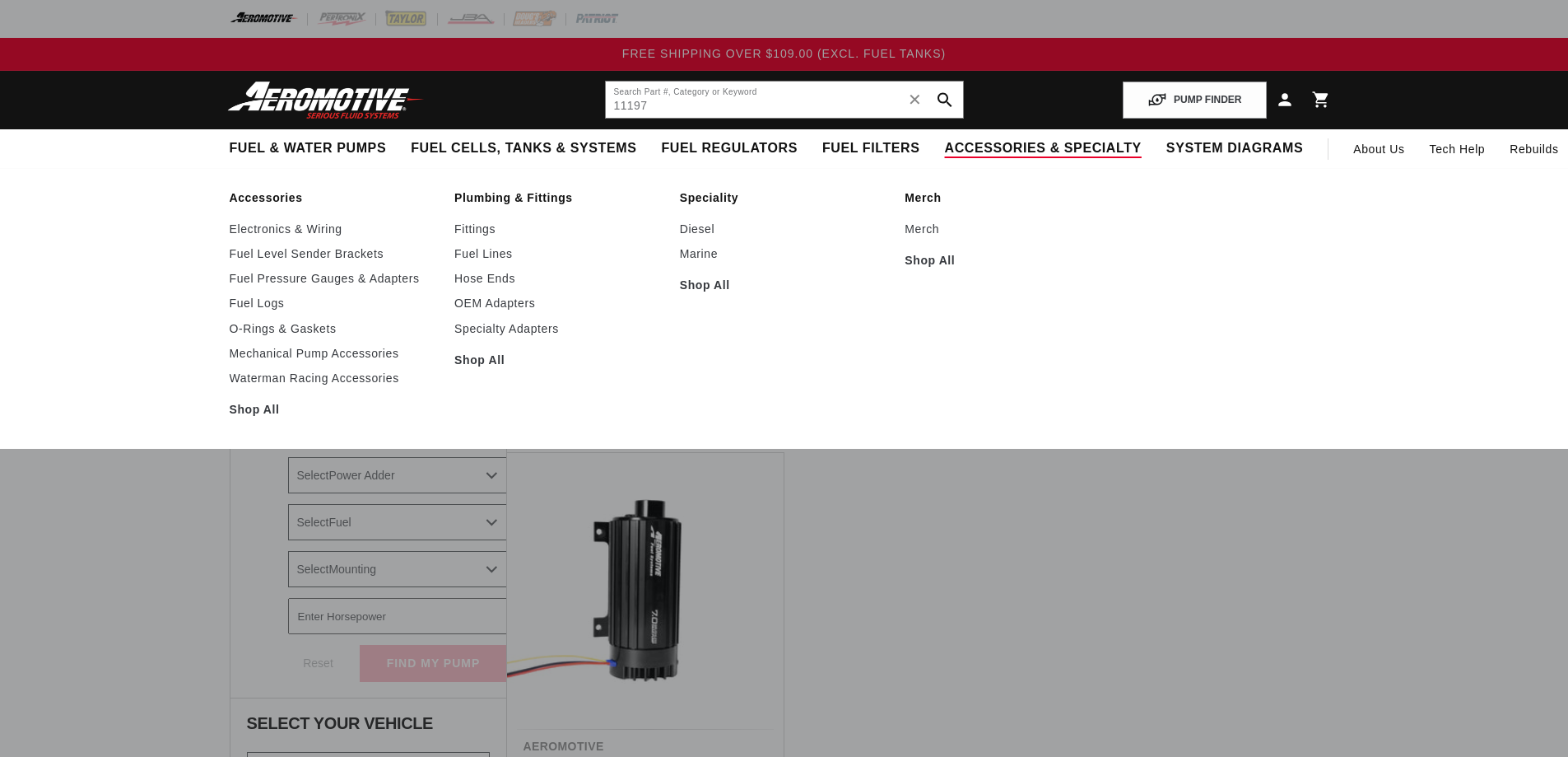
select select "1968"
select select "Chevrolet"
select select "Camaro"
select select "6.5L"
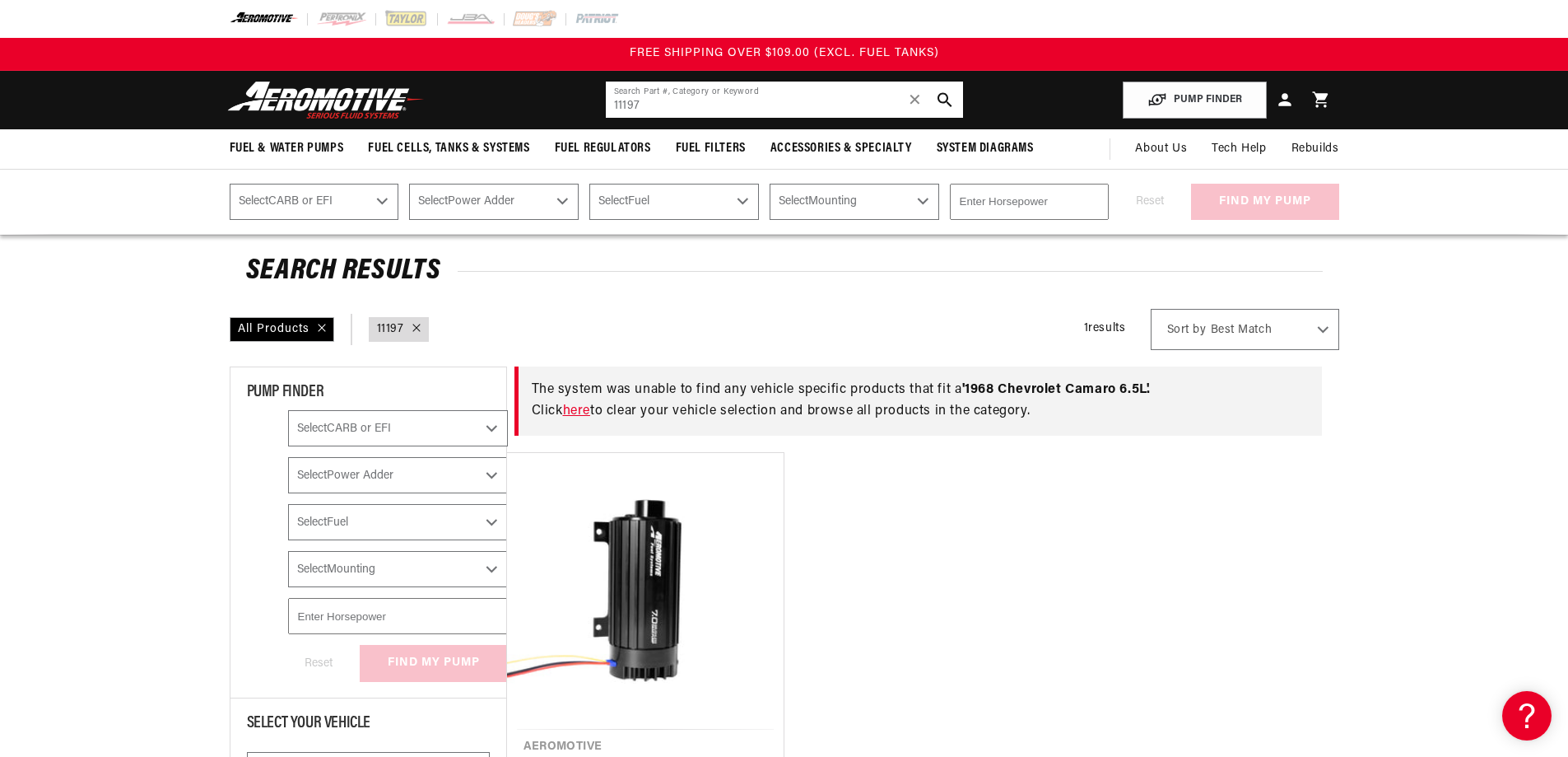
click at [687, 118] on input "11197" at bounding box center [784, 100] width 357 height 36
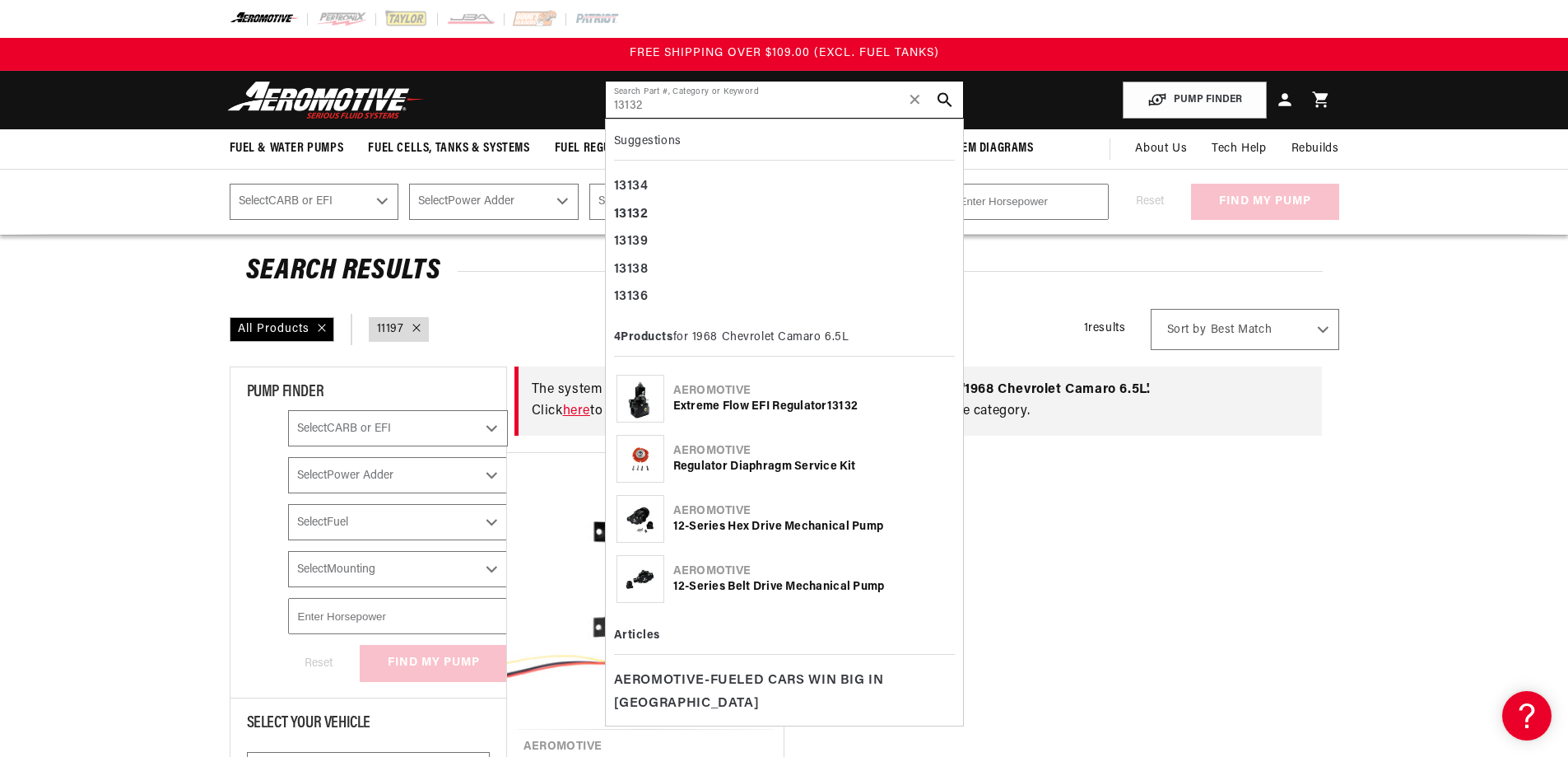
type input "13132"
